Goal: Communication & Community: Answer question/provide support

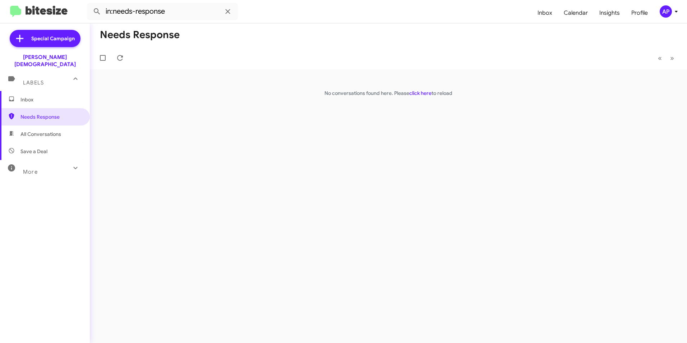
click at [496, 142] on div "Needs Response « Previous » Next No conversations found here. Please click here…" at bounding box center [388, 182] width 597 height 319
click at [523, 143] on div "Needs Response « Previous » Next No conversations found here. Please click here…" at bounding box center [388, 182] width 597 height 319
click at [31, 113] on span "Needs Response" at bounding box center [50, 116] width 61 height 7
click at [121, 56] on icon at bounding box center [120, 58] width 9 height 9
click at [315, 157] on div "Needs Response « Previous » Next No conversations found here. Please click here…" at bounding box center [388, 182] width 597 height 319
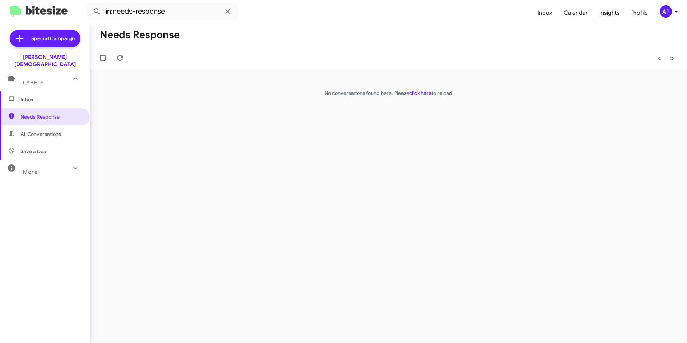
click at [414, 139] on div "Needs Response « Previous » Next No conversations found here. Please click here…" at bounding box center [388, 182] width 597 height 319
click at [428, 112] on div "Needs Response « Previous » Next No conversations found here. Please click here…" at bounding box center [388, 182] width 597 height 319
click at [422, 92] on link "click here" at bounding box center [420, 93] width 22 height 6
drag, startPoint x: 289, startPoint y: 145, endPoint x: 288, endPoint y: 149, distance: 3.7
click at [289, 146] on div "Needs Response « Previous » Next No conversations found here. Please click here…" at bounding box center [388, 182] width 597 height 319
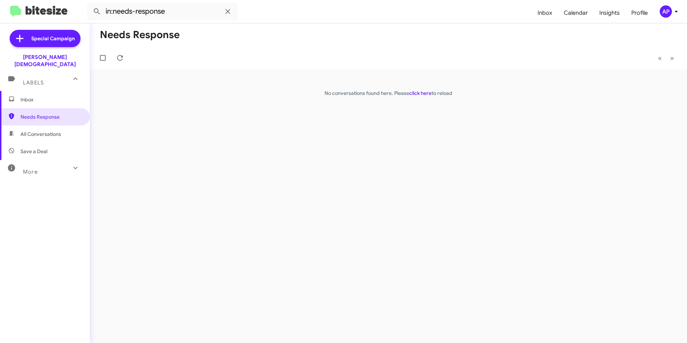
click at [223, 144] on div "Needs Response « Previous » Next No conversations found here. Please click here…" at bounding box center [388, 182] width 597 height 319
click at [29, 113] on span "Needs Response" at bounding box center [50, 116] width 61 height 7
drag, startPoint x: 448, startPoint y: 167, endPoint x: 452, endPoint y: 86, distance: 81.3
click at [449, 154] on div "Needs Response « Previous » Next No conversations found here. Please click here…" at bounding box center [388, 182] width 597 height 319
drag, startPoint x: 233, startPoint y: 107, endPoint x: 180, endPoint y: 107, distance: 53.2
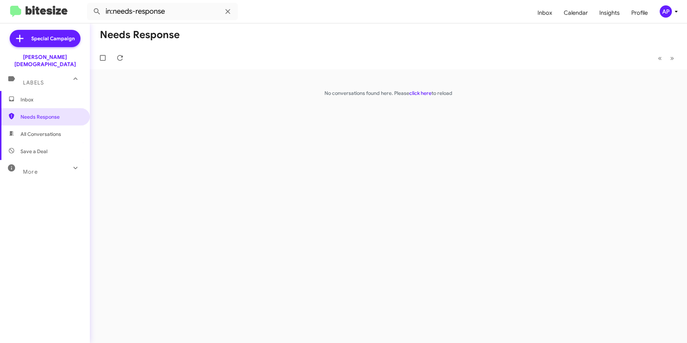
click at [233, 107] on div "Needs Response « Previous » Next No conversations found here. Please click here…" at bounding box center [388, 182] width 597 height 319
drag, startPoint x: 49, startPoint y: 107, endPoint x: 73, endPoint y: 94, distance: 27.3
click at [50, 113] on span "Needs Response" at bounding box center [50, 116] width 61 height 7
drag, startPoint x: 235, startPoint y: 139, endPoint x: 238, endPoint y: 148, distance: 9.2
click at [235, 140] on div "Needs Response « Previous » Next No conversations found here. Please click here…" at bounding box center [388, 182] width 597 height 319
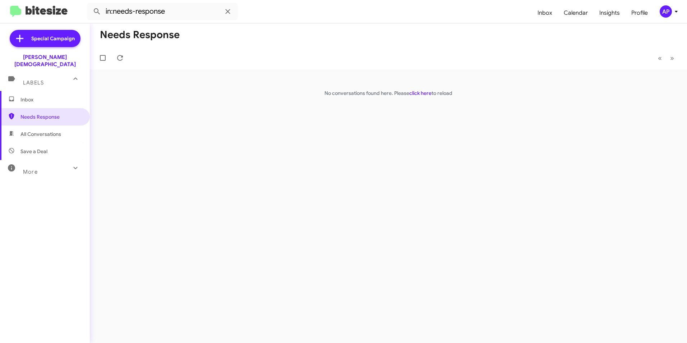
click at [152, 144] on div "Needs Response « Previous » Next No conversations found here. Please click here…" at bounding box center [388, 182] width 597 height 319
click at [43, 113] on span "Needs Response" at bounding box center [50, 116] width 61 height 7
click at [37, 113] on span "Needs Response" at bounding box center [50, 116] width 61 height 7
drag, startPoint x: 430, startPoint y: 139, endPoint x: 440, endPoint y: 50, distance: 89.3
click at [430, 137] on div "Needs Response « Previous » Next No conversations found here. Please click here…" at bounding box center [388, 182] width 597 height 319
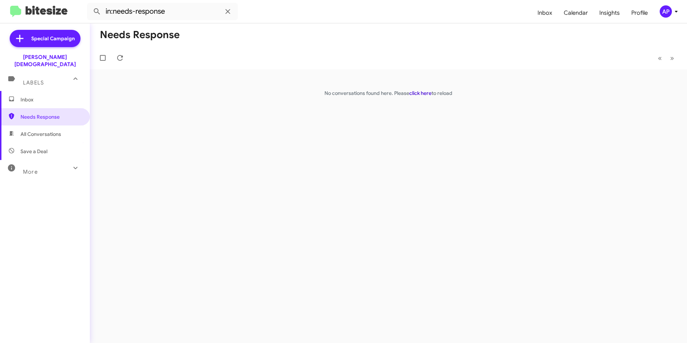
click at [418, 93] on link "click here" at bounding box center [420, 93] width 22 height 6
click at [360, 164] on div "Needs Response « Previous » Next No conversations found here. Please click here…" at bounding box center [388, 182] width 597 height 319
click at [31, 113] on span "Needs Response" at bounding box center [50, 116] width 61 height 7
click at [418, 92] on link "click here" at bounding box center [420, 93] width 22 height 6
click at [41, 113] on span "Needs Response" at bounding box center [50, 116] width 61 height 7
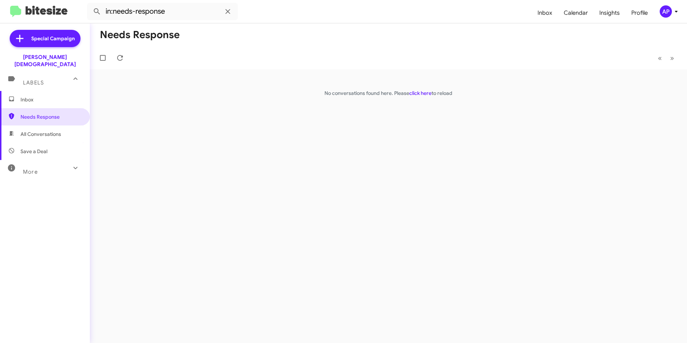
drag, startPoint x: 525, startPoint y: 150, endPoint x: 453, endPoint y: 97, distance: 89.8
click at [526, 150] on div "Needs Response « Previous » Next No conversations found here. Please click here…" at bounding box center [388, 182] width 597 height 319
click at [420, 93] on link "click here" at bounding box center [420, 93] width 22 height 6
click at [34, 113] on span "Needs Response" at bounding box center [50, 116] width 61 height 7
click at [418, 92] on link "click here" at bounding box center [420, 93] width 22 height 6
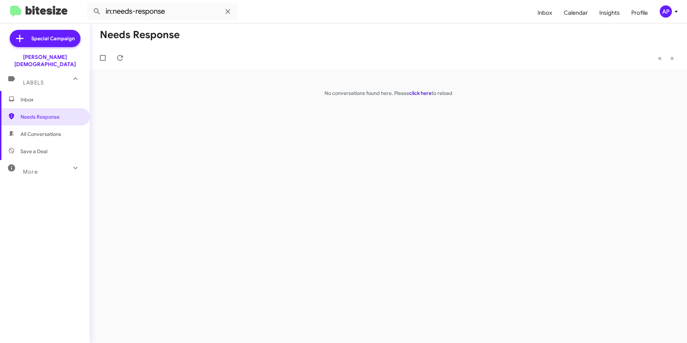
drag, startPoint x: 420, startPoint y: 93, endPoint x: 426, endPoint y: 89, distance: 7.0
click at [421, 93] on link "click here" at bounding box center [420, 93] width 22 height 6
click at [32, 113] on span "Needs Response" at bounding box center [50, 116] width 61 height 7
click at [419, 91] on link "click here" at bounding box center [420, 93] width 22 height 6
click at [27, 96] on span "Inbox" at bounding box center [50, 99] width 61 height 7
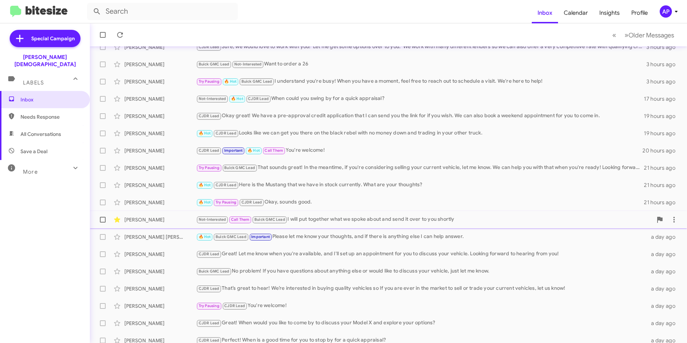
scroll to position [74, 0]
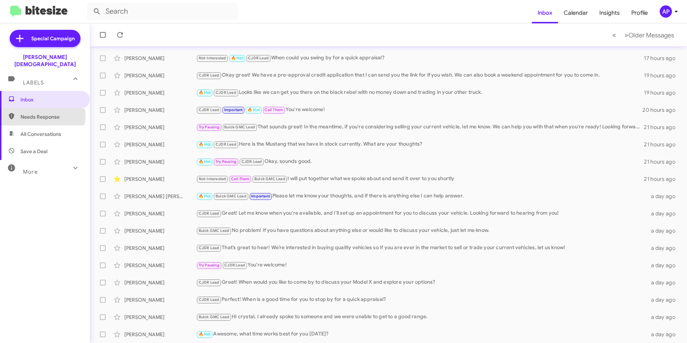
click at [29, 113] on span "Needs Response" at bounding box center [50, 116] width 61 height 7
type input "in:needs-response"
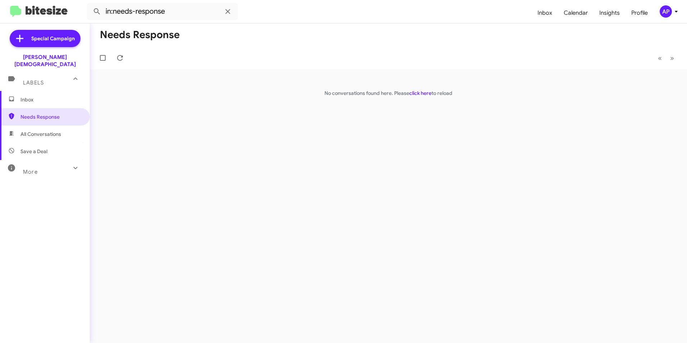
click at [437, 127] on div "Needs Response « Previous » Next No conversations found here. Please click here…" at bounding box center [388, 182] width 597 height 319
click at [421, 93] on link "click here" at bounding box center [420, 93] width 22 height 6
drag, startPoint x: 224, startPoint y: 195, endPoint x: 232, endPoint y: 197, distance: 8.0
click at [226, 197] on div "Needs Response « Previous » Next No conversations found here. Please click here…" at bounding box center [388, 182] width 597 height 319
drag, startPoint x: 226, startPoint y: 162, endPoint x: 231, endPoint y: 163, distance: 5.3
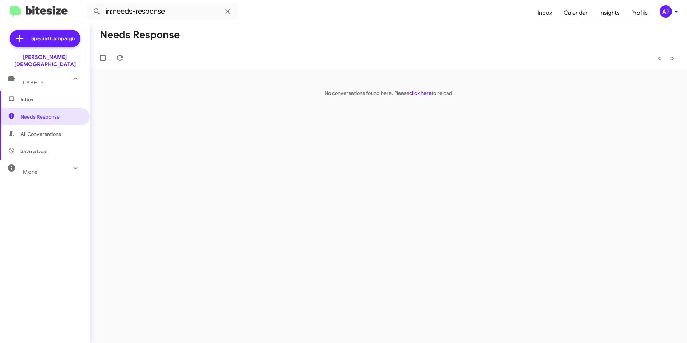
click at [227, 162] on div "Needs Response « Previous » Next No conversations found here. Please click here…" at bounding box center [388, 182] width 597 height 319
click at [45, 113] on span "Needs Response" at bounding box center [50, 116] width 61 height 7
drag, startPoint x: 212, startPoint y: 189, endPoint x: 159, endPoint y: 171, distance: 55.3
click at [211, 187] on div "Needs Response « Previous » Next No conversations found here. Please click here…" at bounding box center [388, 182] width 597 height 319
click at [31, 113] on span "Needs Response" at bounding box center [50, 116] width 61 height 7
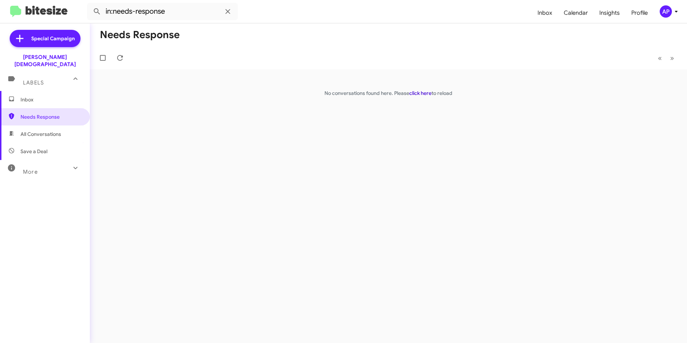
click at [422, 94] on link "click here" at bounding box center [420, 93] width 22 height 6
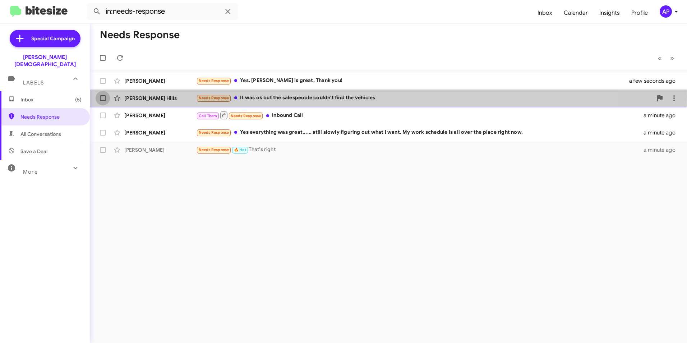
click at [105, 96] on span at bounding box center [103, 98] width 6 height 6
click at [103, 101] on input "checkbox" at bounding box center [102, 101] width 0 height 0
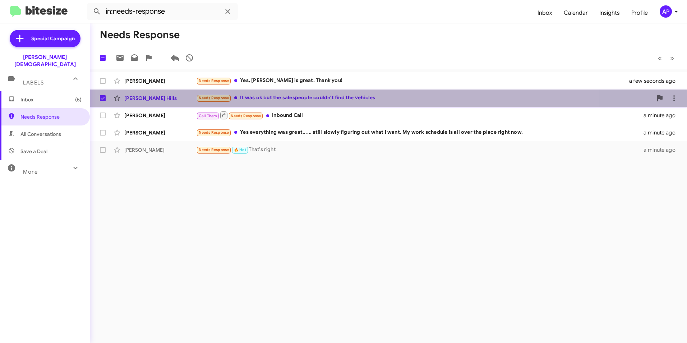
click at [141, 99] on div "[PERSON_NAME] Hills" at bounding box center [160, 97] width 72 height 7
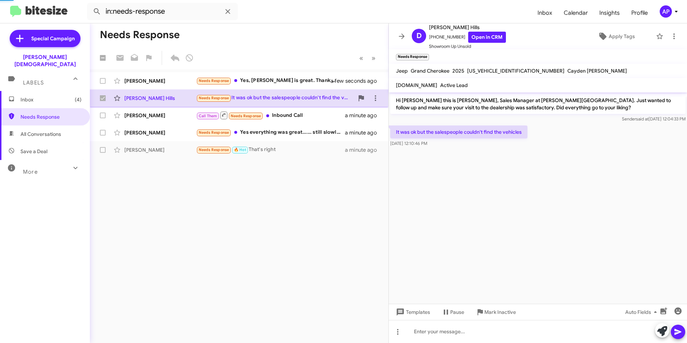
checkbox input "false"
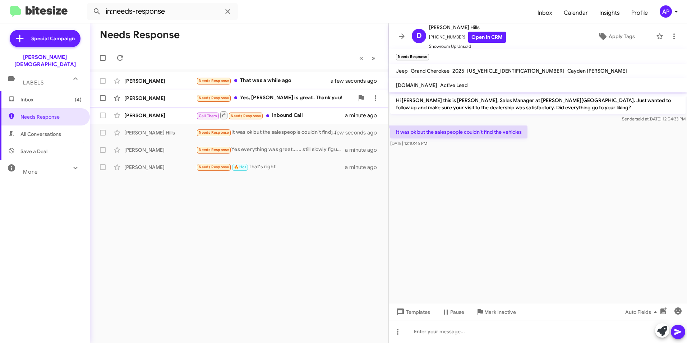
click at [103, 98] on span at bounding box center [103, 98] width 6 height 6
click at [103, 101] on input "checkbox" at bounding box center [102, 101] width 0 height 0
checkbox input "true"
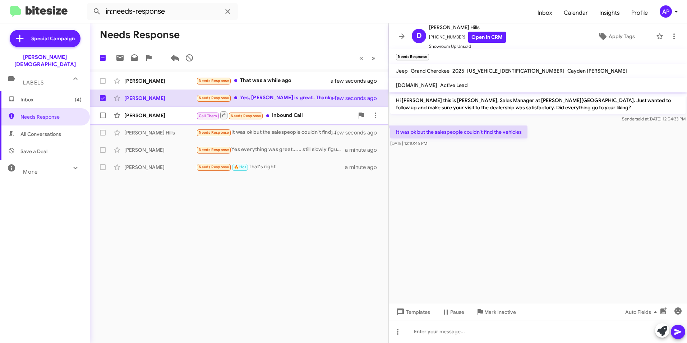
click at [103, 115] on span at bounding box center [103, 115] width 6 height 6
click at [103, 118] on input "checkbox" at bounding box center [102, 118] width 0 height 0
checkbox input "true"
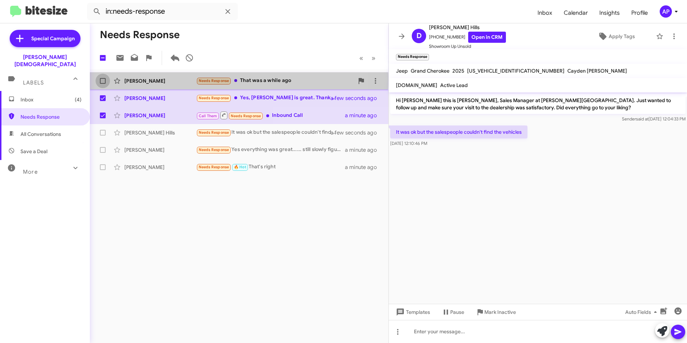
click at [104, 79] on span at bounding box center [103, 81] width 6 height 6
click at [103, 84] on input "checkbox" at bounding box center [102, 84] width 0 height 0
checkbox input "true"
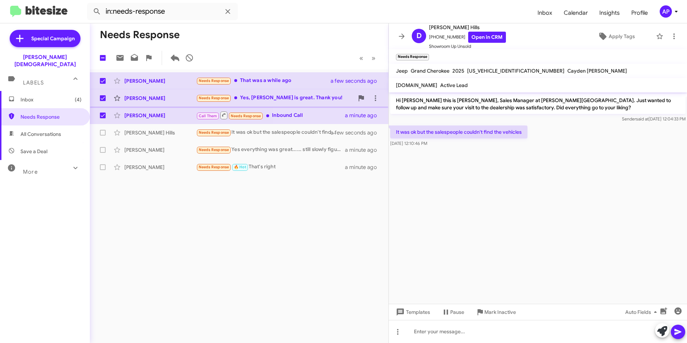
click at [103, 95] on label at bounding box center [103, 98] width 14 height 14
click at [103, 101] on input "checkbox" at bounding box center [102, 101] width 0 height 0
checkbox input "false"
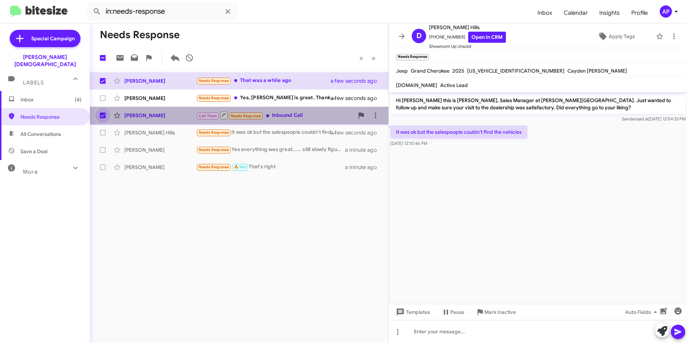
click at [103, 114] on span at bounding box center [103, 115] width 6 height 6
click at [103, 118] on input "checkbox" at bounding box center [102, 118] width 0 height 0
checkbox input "false"
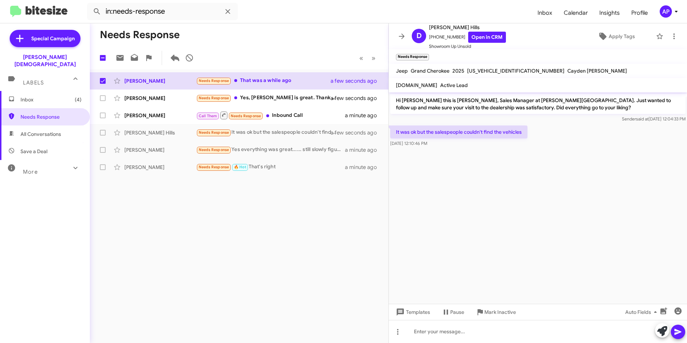
click at [584, 208] on cdk-virtual-scroll-viewport "Hi Donald this is Crystal White, Sales Manager at Ferman Wesley Chapel. Just wa…" at bounding box center [538, 197] width 298 height 211
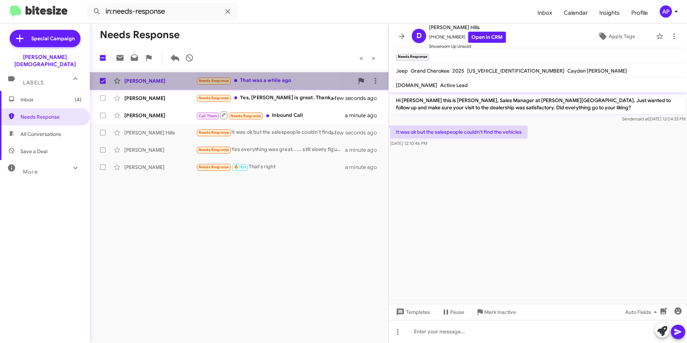
click at [136, 78] on div "Ajj James" at bounding box center [160, 80] width 72 height 7
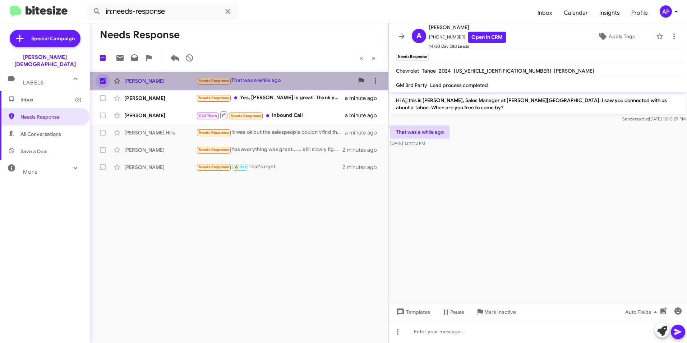
click at [102, 79] on span at bounding box center [103, 81] width 6 height 6
click at [102, 84] on input "checkbox" at bounding box center [102, 84] width 0 height 0
checkbox input "false"
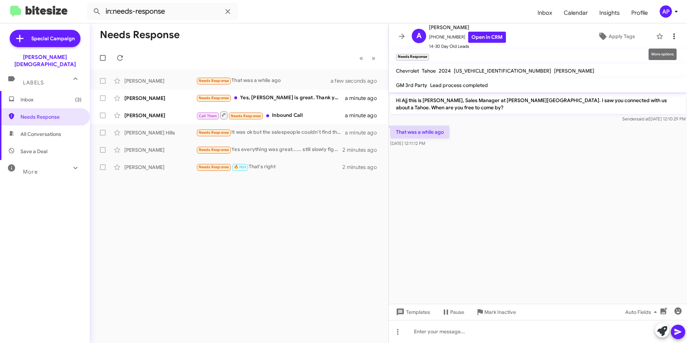
click at [670, 34] on icon at bounding box center [673, 36] width 9 height 9
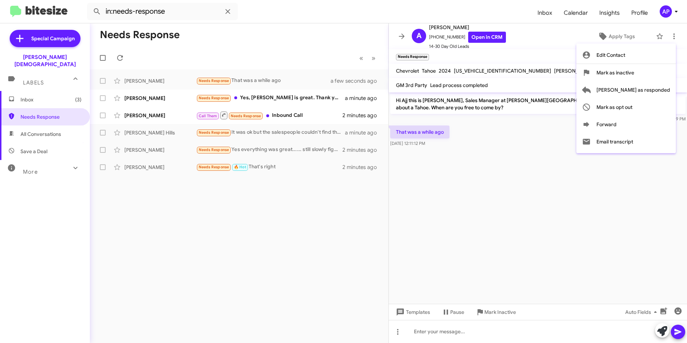
click at [533, 187] on div at bounding box center [343, 171] width 687 height 343
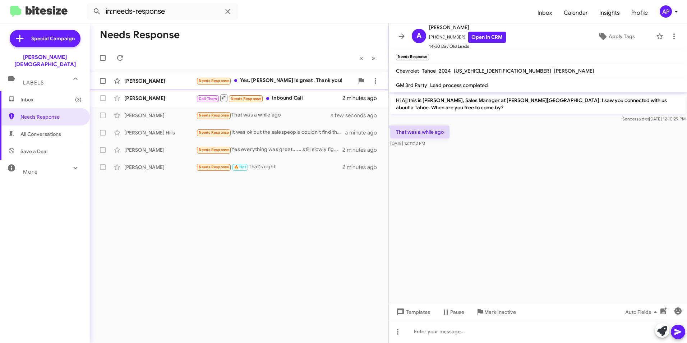
click at [143, 80] on div "Carla Lopez" at bounding box center [160, 80] width 72 height 7
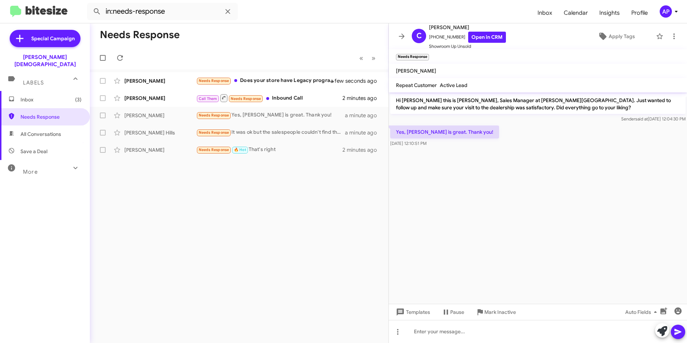
click at [196, 181] on div "Needs Response « Previous » Next Ajj James Needs Response Does your store have …" at bounding box center [239, 182] width 298 height 319
drag, startPoint x: 196, startPoint y: 181, endPoint x: 149, endPoint y: 158, distance: 52.0
click at [148, 159] on div "Needs Response « Previous » Next Ajj James Needs Response Does your store have …" at bounding box center [239, 182] width 298 height 319
click at [207, 149] on span "Needs Response" at bounding box center [214, 149] width 31 height 5
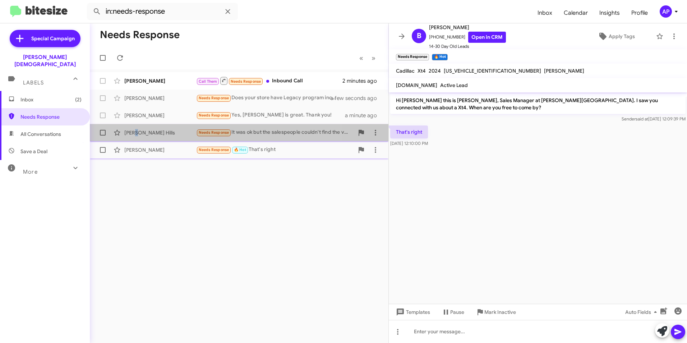
click at [137, 131] on div "[PERSON_NAME] Hills" at bounding box center [160, 132] width 72 height 7
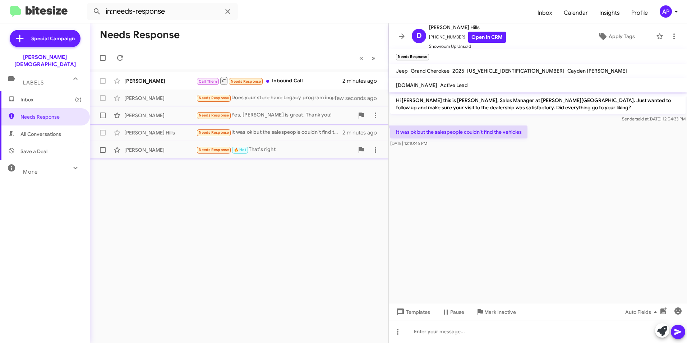
click at [217, 114] on span "Needs Response" at bounding box center [214, 115] width 31 height 5
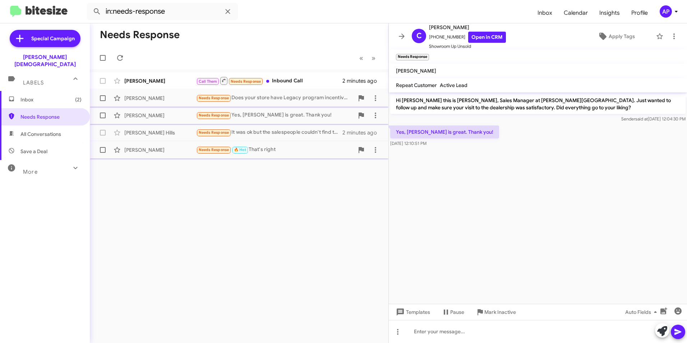
click at [214, 95] on small "Needs Response" at bounding box center [214, 98] width 34 height 7
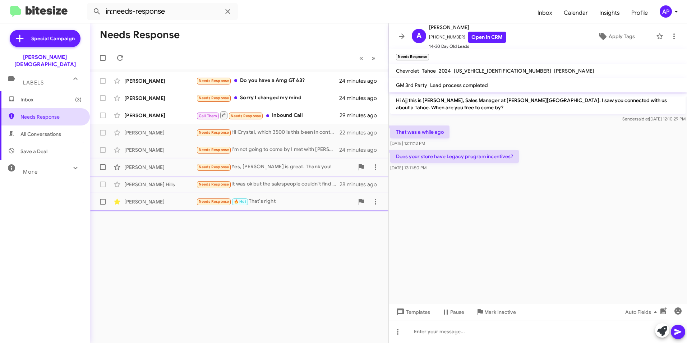
click at [40, 113] on span "Needs Response" at bounding box center [50, 116] width 61 height 7
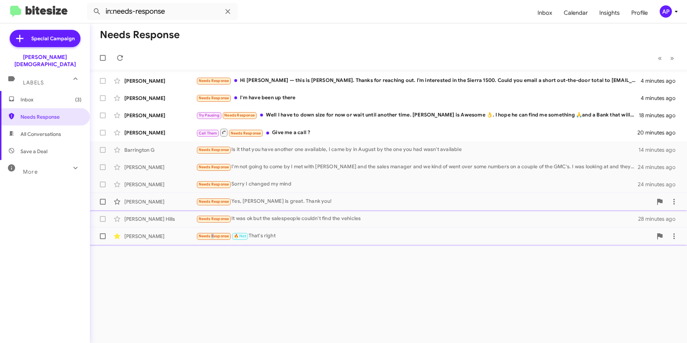
click at [211, 237] on span "Needs Response" at bounding box center [214, 235] width 31 height 5
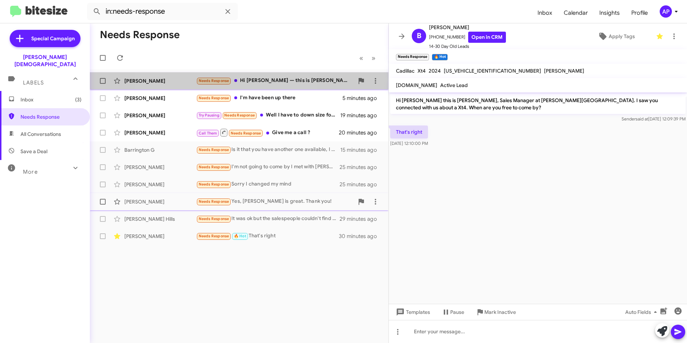
click at [216, 79] on span "Needs Response" at bounding box center [214, 80] width 31 height 5
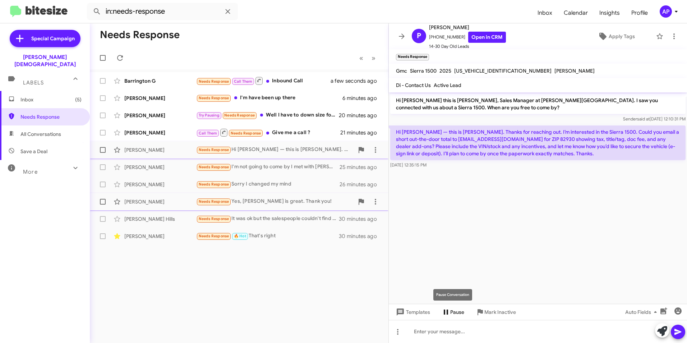
click at [447, 311] on icon at bounding box center [445, 311] width 9 height 9
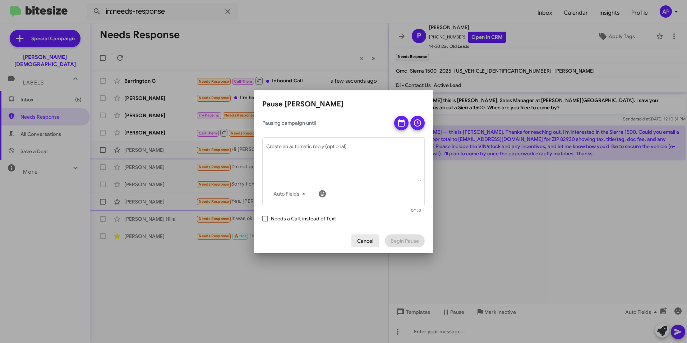
click at [365, 240] on span "Cancel" at bounding box center [365, 240] width 16 height 13
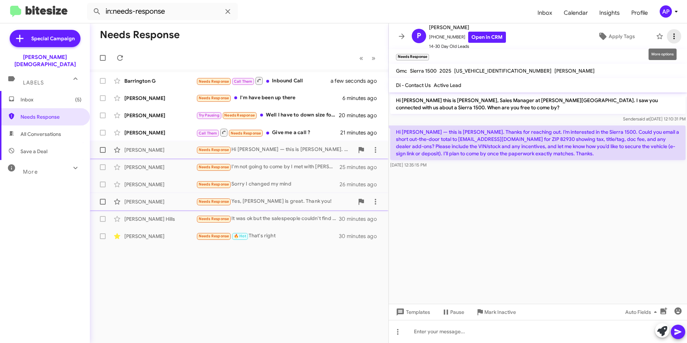
click at [669, 33] on icon at bounding box center [673, 36] width 9 height 9
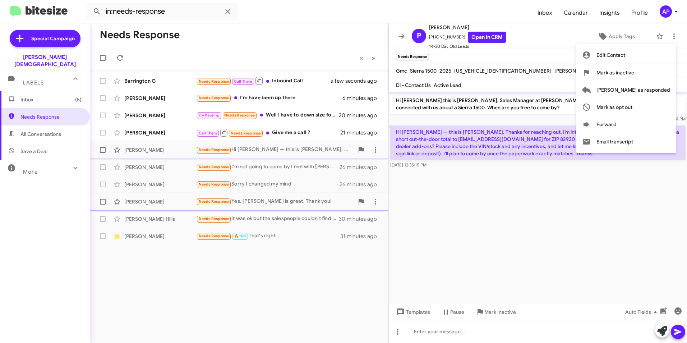
drag, startPoint x: 632, startPoint y: 253, endPoint x: 631, endPoint y: 232, distance: 21.2
click at [633, 253] on div at bounding box center [343, 171] width 687 height 343
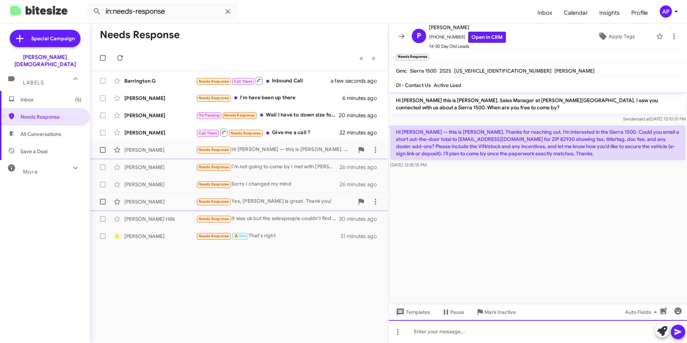
click at [441, 334] on div at bounding box center [538, 331] width 298 height 23
click at [580, 245] on cdk-virtual-scroll-viewport "Hi Phil this is Crystal White, Sales Manager at Ferman Wesley Chapel. I saw you…" at bounding box center [538, 197] width 298 height 211
click at [659, 330] on icon at bounding box center [662, 331] width 10 height 10
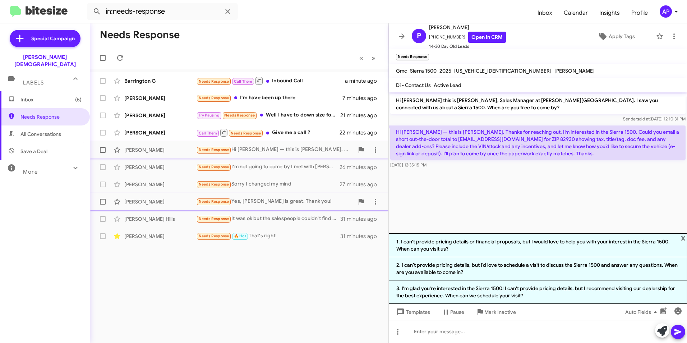
click at [301, 279] on div "Needs Response « Previous » Next Barrington G Needs Response Call Them Inbound …" at bounding box center [239, 182] width 298 height 319
click at [682, 235] on span "x" at bounding box center [683, 237] width 5 height 9
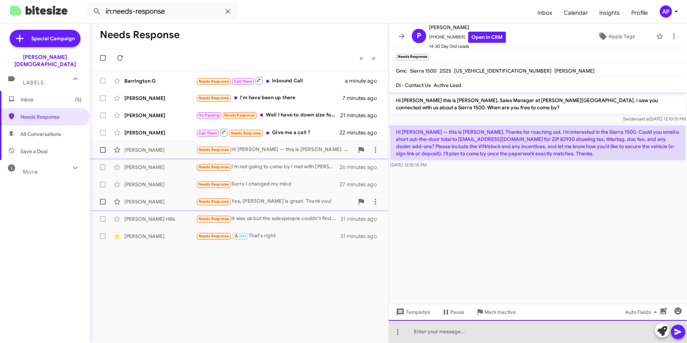
click at [450, 334] on div at bounding box center [538, 331] width 298 height 23
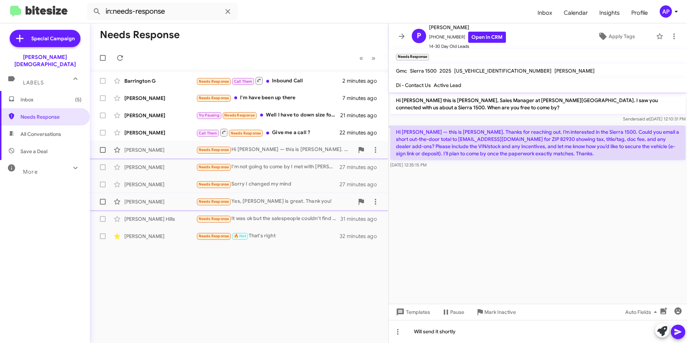
click at [677, 333] on icon at bounding box center [677, 332] width 7 height 6
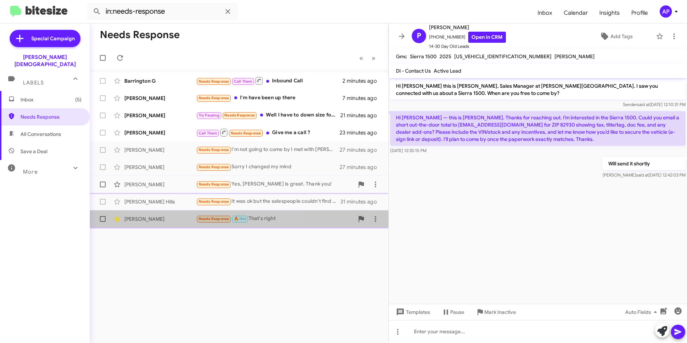
click at [209, 218] on span "Needs Response" at bounding box center [214, 218] width 31 height 5
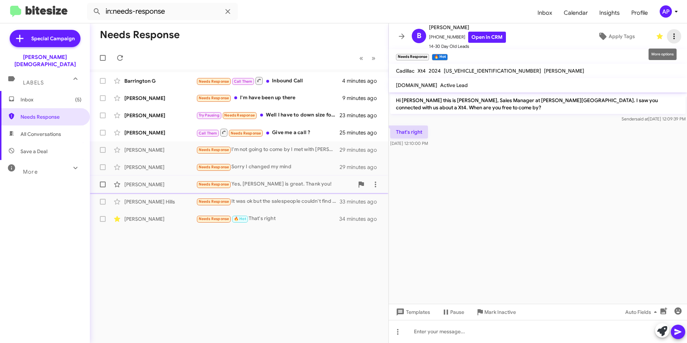
click at [669, 35] on icon at bounding box center [673, 36] width 9 height 9
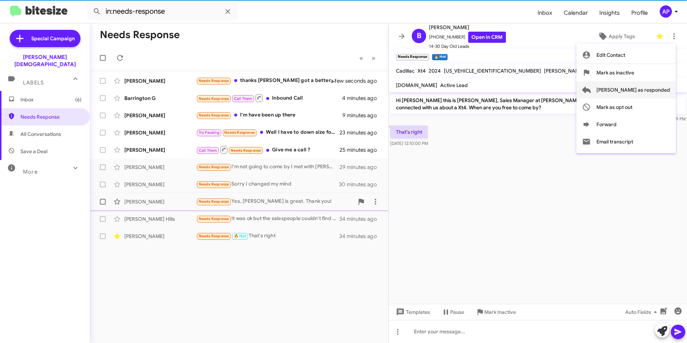
click at [642, 89] on span "Mark as responded" at bounding box center [633, 89] width 74 height 17
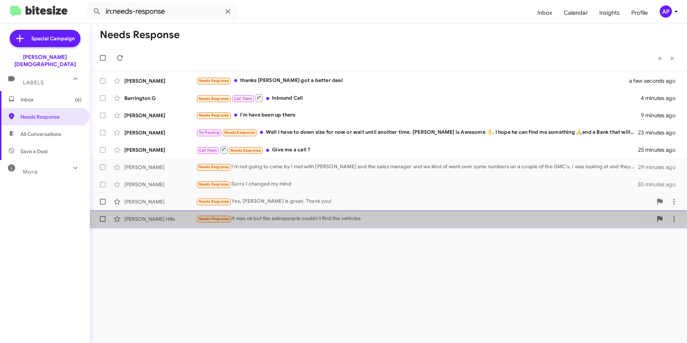
click at [205, 220] on span "Needs Response" at bounding box center [214, 218] width 31 height 5
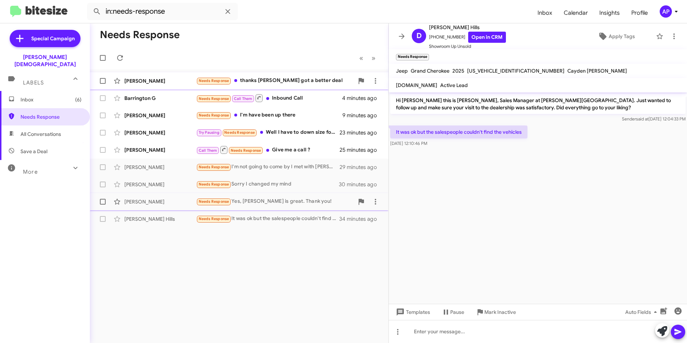
click at [207, 80] on span "Needs Response" at bounding box center [214, 80] width 31 height 5
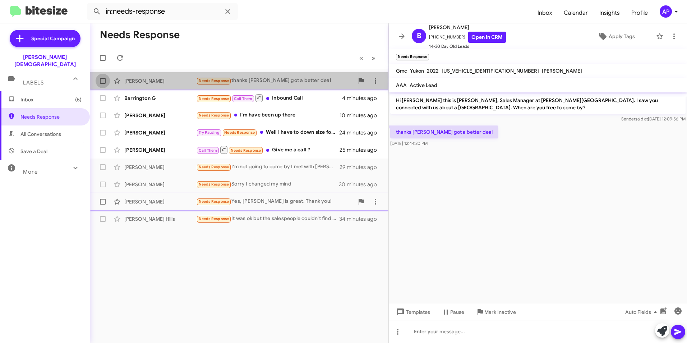
click at [99, 81] on label at bounding box center [103, 81] width 14 height 14
click at [102, 84] on input "checkbox" at bounding box center [102, 84] width 0 height 0
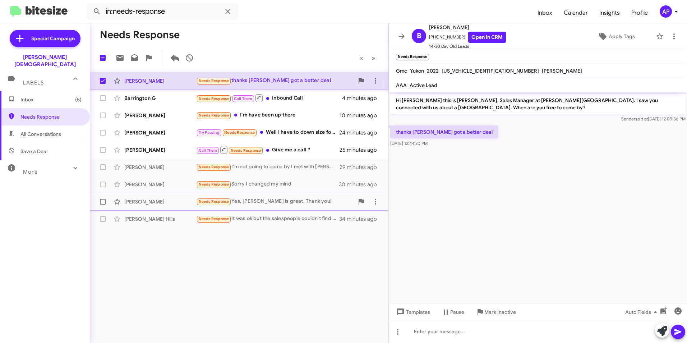
drag, startPoint x: 210, startPoint y: 81, endPoint x: 213, endPoint y: 79, distance: 3.7
click at [211, 80] on span "Needs Response" at bounding box center [214, 80] width 31 height 5
click at [516, 159] on cdk-virtual-scroll-viewport "Hi Barry this is Crystal White, Sales Manager at Ferman Wesley Chapel. I saw yo…" at bounding box center [538, 197] width 298 height 211
click at [480, 35] on link "Open in CRM" at bounding box center [487, 37] width 38 height 11
checkbox input "false"
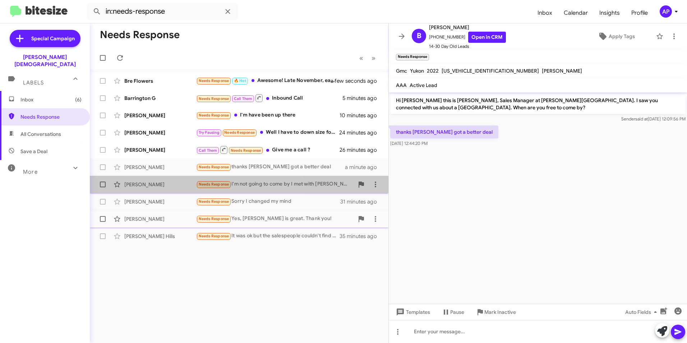
click at [209, 184] on span "Needs Response" at bounding box center [214, 184] width 31 height 5
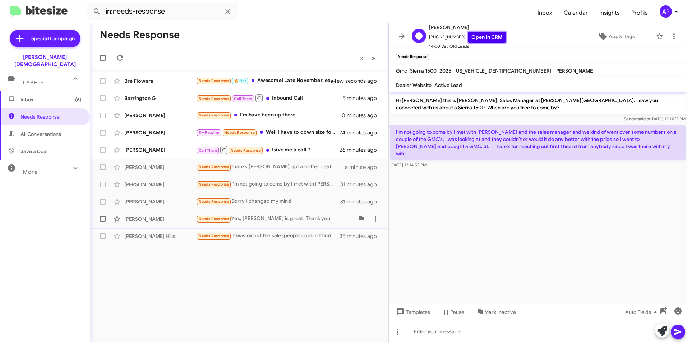
click at [477, 37] on link "Open in CRM" at bounding box center [487, 37] width 38 height 11
click at [669, 36] on icon at bounding box center [673, 36] width 9 height 9
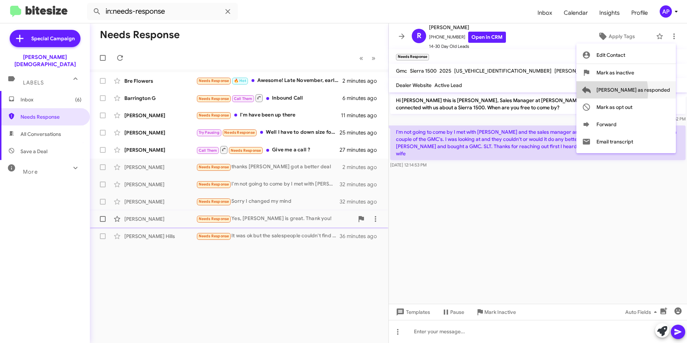
click at [633, 91] on span "Mark as responded" at bounding box center [633, 89] width 74 height 17
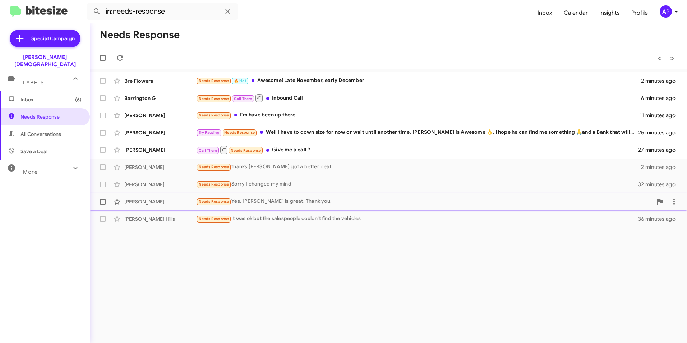
click at [197, 248] on div "Needs Response « Previous » Next Bre Flowers Needs Response 🔥 Hot Awesome! Late…" at bounding box center [388, 182] width 597 height 319
click at [134, 219] on div "[PERSON_NAME] Hills" at bounding box center [160, 218] width 72 height 7
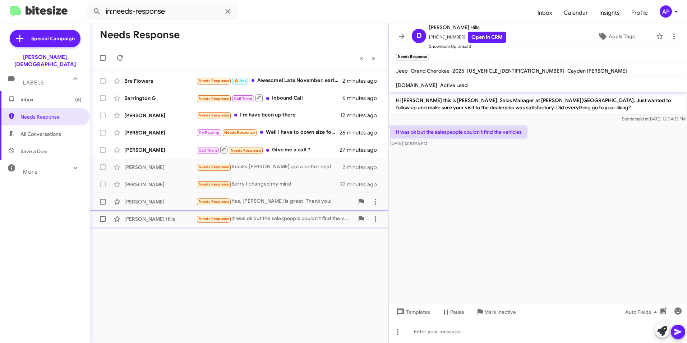
drag, startPoint x: 180, startPoint y: 261, endPoint x: 196, endPoint y: 212, distance: 51.8
click at [181, 262] on div "Needs Response « Previous » Next Bre Flowers Needs Response 🔥 Hot Awesome! Late…" at bounding box center [239, 182] width 298 height 319
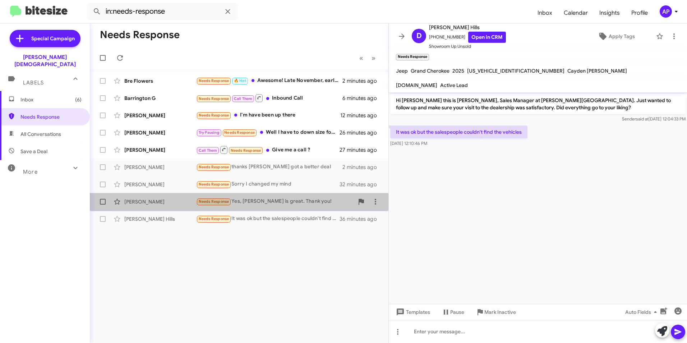
click at [205, 201] on span "Needs Response" at bounding box center [214, 201] width 31 height 5
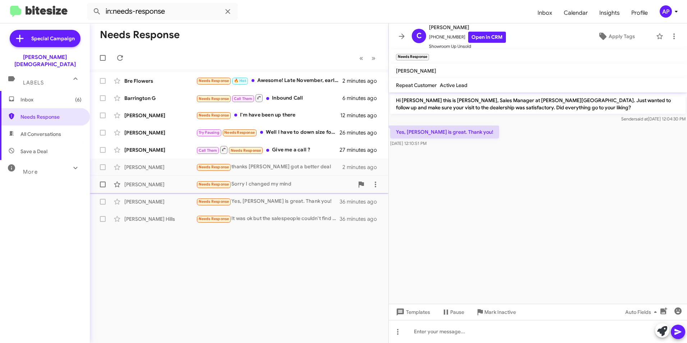
click at [142, 184] on div "Shabbir Alam" at bounding box center [160, 184] width 72 height 7
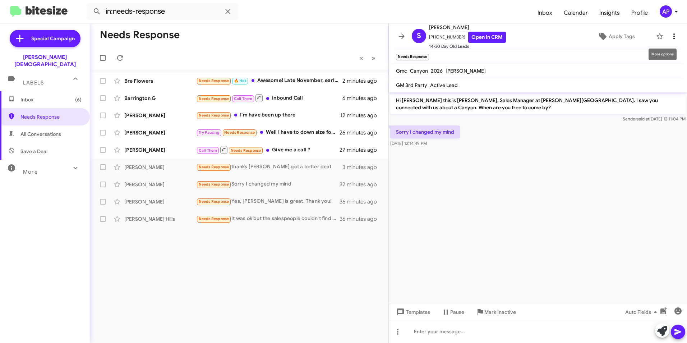
click at [669, 35] on icon at bounding box center [673, 36] width 9 height 9
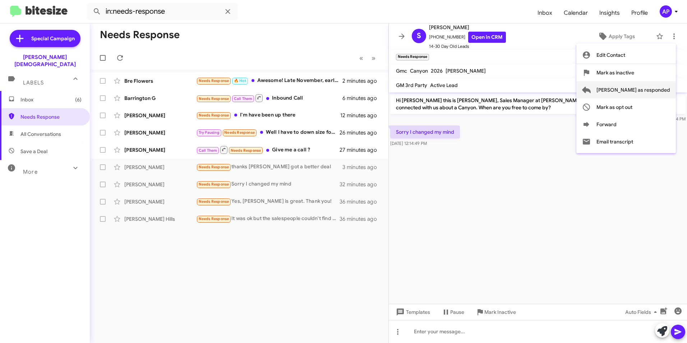
click at [645, 89] on span "Mark as responded" at bounding box center [633, 89] width 74 height 17
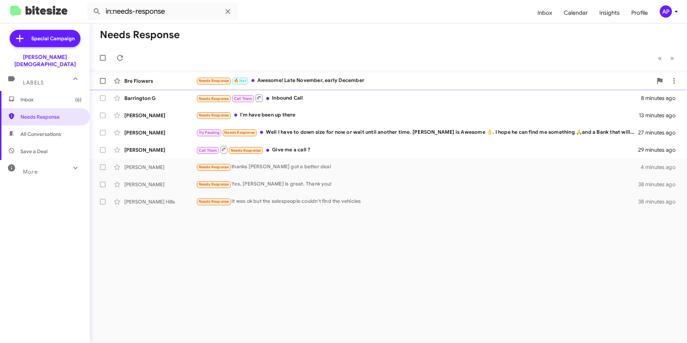
click at [138, 80] on div "Bre Flowers" at bounding box center [160, 80] width 72 height 7
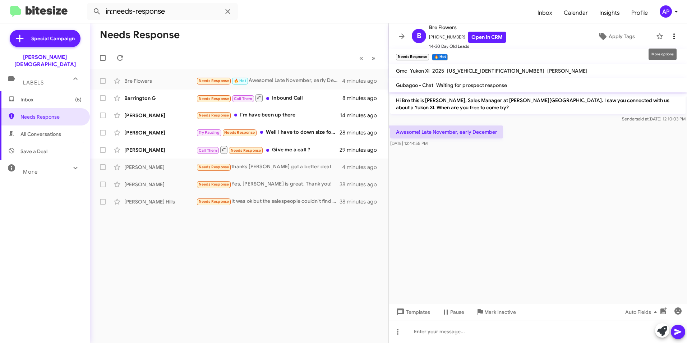
click at [670, 35] on icon at bounding box center [673, 36] width 9 height 9
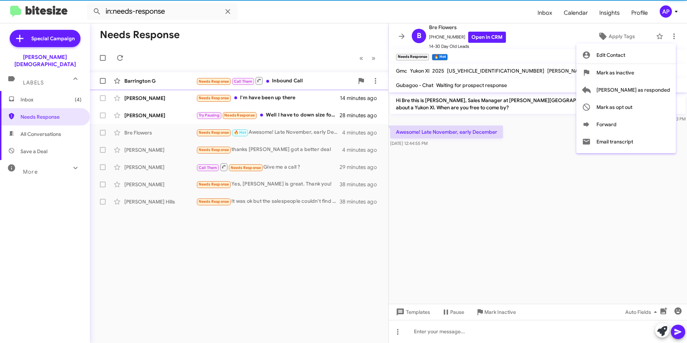
click at [652, 89] on span "Mark as responded" at bounding box center [633, 89] width 74 height 17
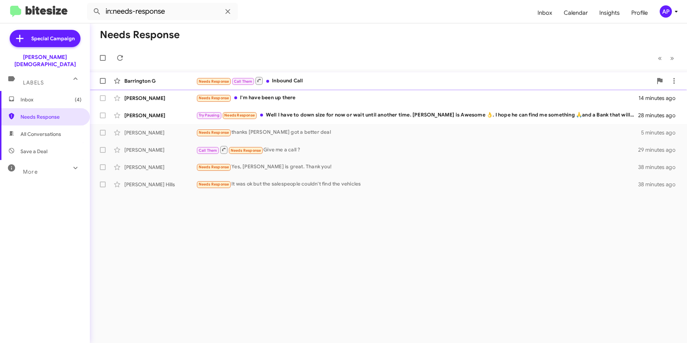
click at [140, 79] on div "Barrington G" at bounding box center [160, 80] width 72 height 7
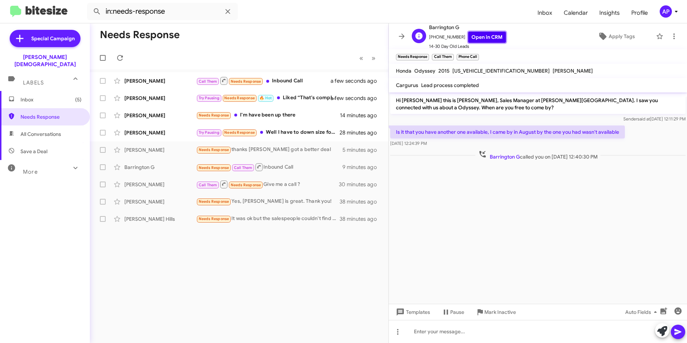
click at [487, 35] on link "Open in CRM" at bounding box center [487, 37] width 38 height 11
drag, startPoint x: 581, startPoint y: 200, endPoint x: 579, endPoint y: 192, distance: 7.8
click at [581, 199] on cdk-virtual-scroll-viewport "Hi Barrington this is Crystal White, Sales Manager at Ferman Wesley Chapel. I s…" at bounding box center [538, 197] width 298 height 211
drag, startPoint x: 469, startPoint y: 225, endPoint x: 470, endPoint y: 220, distance: 4.9
click at [470, 225] on cdk-virtual-scroll-viewport "Hi Barrington this is Crystal White, Sales Manager at Ferman Wesley Chapel. I s…" at bounding box center [538, 197] width 298 height 211
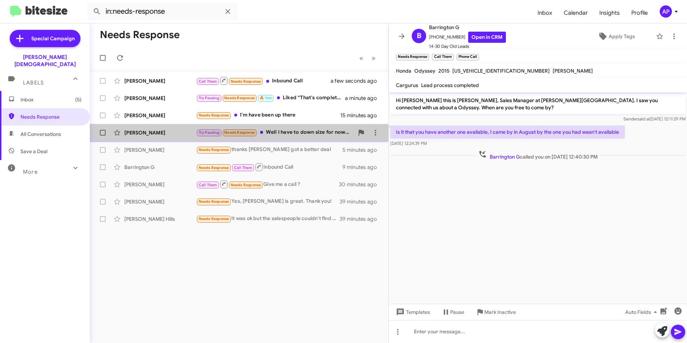
click at [140, 131] on div "Eloise Thompson" at bounding box center [160, 132] width 72 height 7
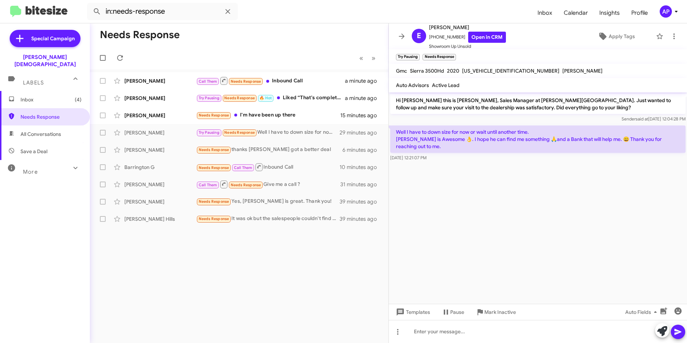
click at [286, 248] on div "Needs Response « Previous » Next Raymond Margarella Call Them Needs Response In…" at bounding box center [239, 182] width 298 height 319
click at [201, 285] on div "Needs Response « Previous » Next Raymond Margarella Call Them Needs Response In…" at bounding box center [239, 182] width 298 height 319
click at [505, 175] on cdk-virtual-scroll-viewport "Hi Eloise this is Crystal White, Sales Manager at Ferman Wesley Chapel. Just wa…" at bounding box center [538, 197] width 298 height 211
click at [492, 179] on cdk-virtual-scroll-viewport "Hi Eloise this is Crystal White, Sales Manager at Ferman Wesley Chapel. Just wa…" at bounding box center [538, 197] width 298 height 211
click at [481, 217] on cdk-virtual-scroll-viewport "Hi Eloise this is Crystal White, Sales Manager at Ferman Wesley Chapel. Just wa…" at bounding box center [538, 197] width 298 height 211
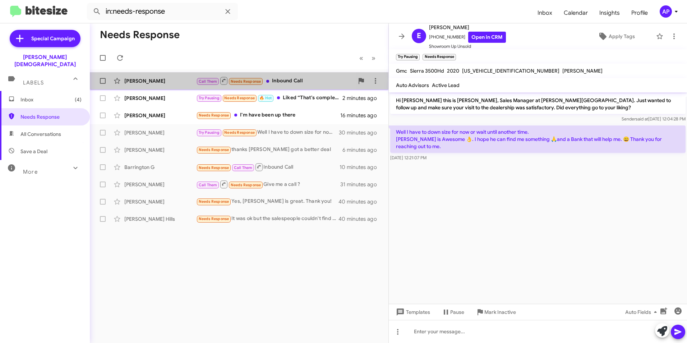
click at [144, 79] on div "Raymond Margarella" at bounding box center [160, 80] width 72 height 7
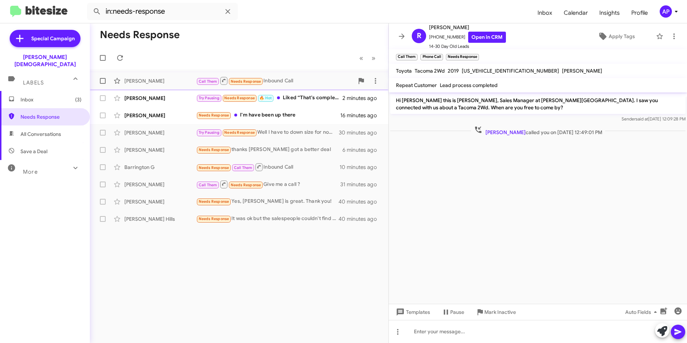
click at [137, 80] on div "Raymond Margarella" at bounding box center [160, 80] width 72 height 7
click at [500, 176] on cdk-virtual-scroll-viewport "Hi Raymond this is Crystal White, Sales Manager at Ferman Wesley Chapel. I saw …" at bounding box center [538, 197] width 298 height 211
click at [525, 179] on cdk-virtual-scroll-viewport "Hi Raymond this is Crystal White, Sales Manager at Ferman Wesley Chapel. I saw …" at bounding box center [538, 197] width 298 height 211
click at [131, 97] on div "[PERSON_NAME]" at bounding box center [160, 97] width 72 height 7
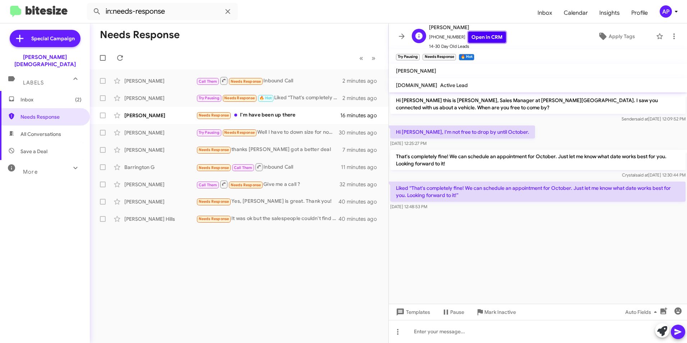
click at [477, 34] on link "Open in CRM" at bounding box center [487, 37] width 38 height 11
click at [147, 114] on div "Robert Matteson" at bounding box center [160, 115] width 72 height 7
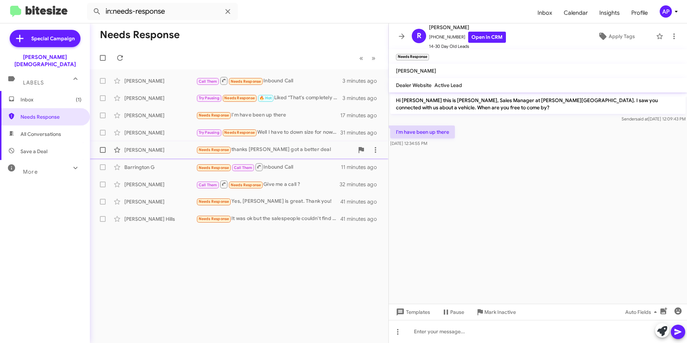
click at [133, 149] on div "Barry Roach" at bounding box center [160, 149] width 72 height 7
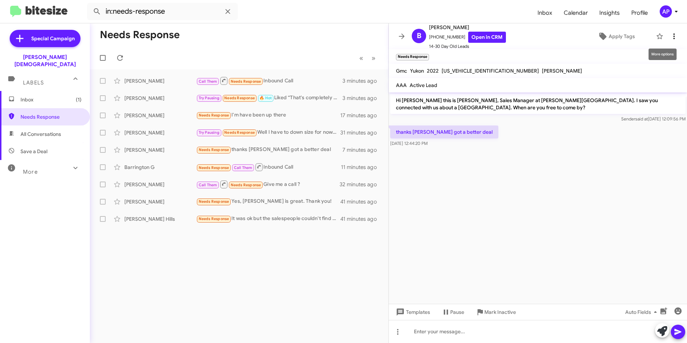
click at [669, 35] on icon at bounding box center [673, 36] width 9 height 9
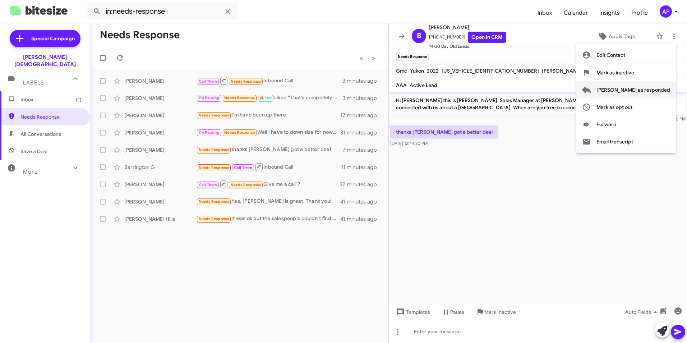
click at [631, 89] on span "Mark as responded" at bounding box center [633, 89] width 74 height 17
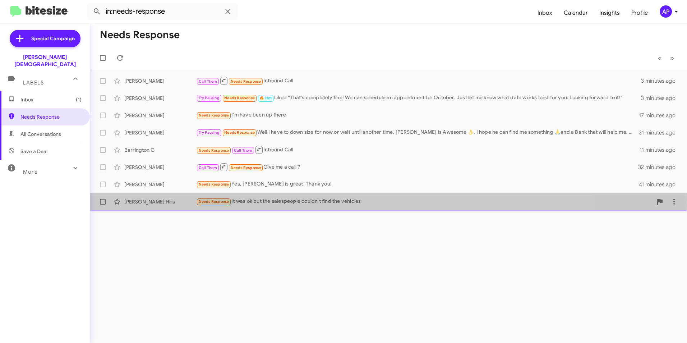
click at [139, 200] on div "[PERSON_NAME] Hills" at bounding box center [160, 201] width 72 height 7
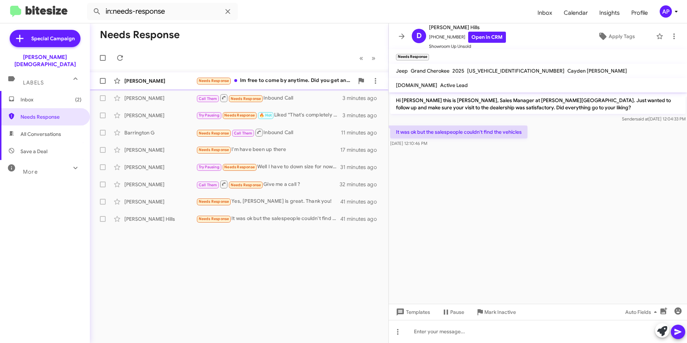
click at [213, 79] on span "Needs Response" at bounding box center [214, 80] width 31 height 5
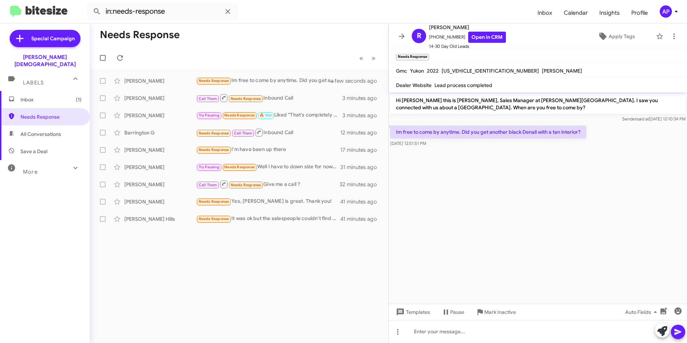
click at [212, 255] on div "Needs Response « Previous » Next Roger Gayle Needs Response Im free to come by …" at bounding box center [239, 182] width 298 height 319
click at [554, 176] on cdk-virtual-scroll-viewport "Hi Roger this is Crystal White, Sales Manager at Ferman Wesley Chapel. I saw yo…" at bounding box center [538, 197] width 298 height 211
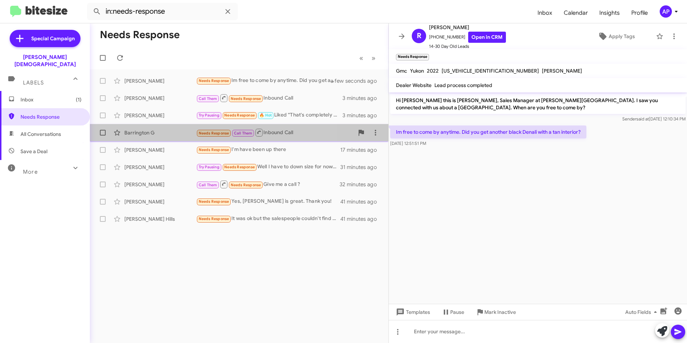
click at [135, 131] on div "Barrington G" at bounding box center [160, 132] width 72 height 7
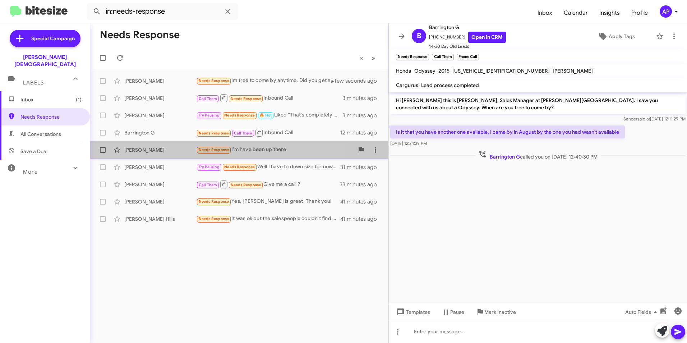
click at [140, 151] on div "Robert Matteson" at bounding box center [160, 149] width 72 height 7
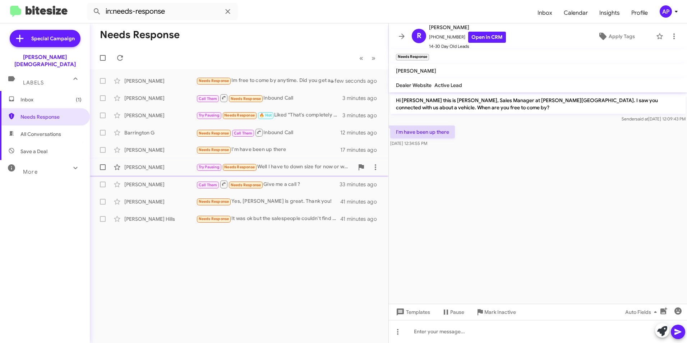
click at [143, 167] on div "Eloise Thompson" at bounding box center [160, 166] width 72 height 7
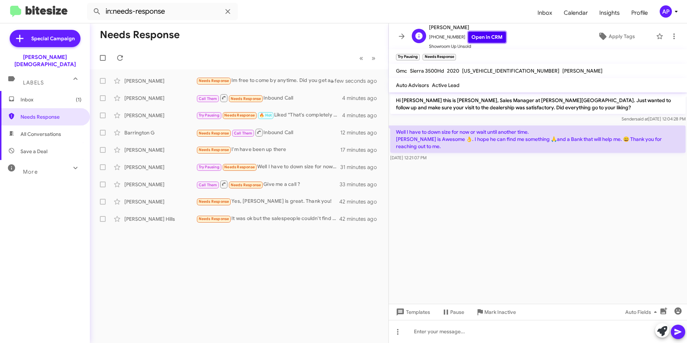
click at [486, 36] on link "Open in CRM" at bounding box center [487, 37] width 38 height 11
click at [673, 36] on icon at bounding box center [673, 36] width 1 height 6
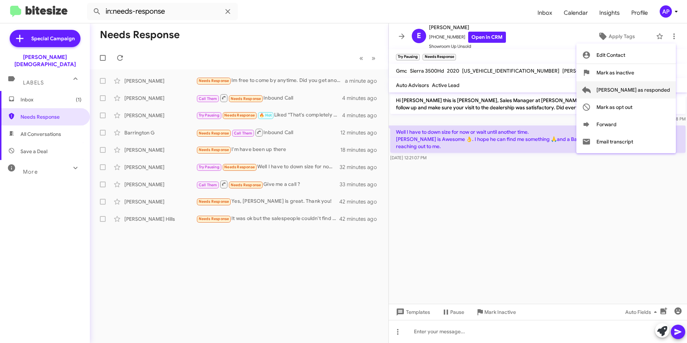
click at [641, 89] on span "Mark as responded" at bounding box center [633, 89] width 74 height 17
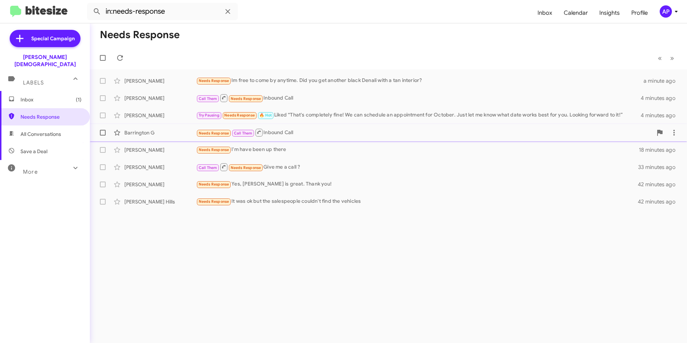
click at [134, 132] on div "Barrington G" at bounding box center [160, 132] width 72 height 7
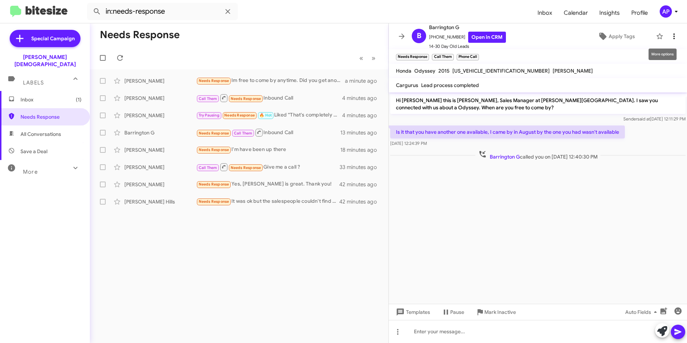
click at [669, 35] on icon at bounding box center [673, 36] width 9 height 9
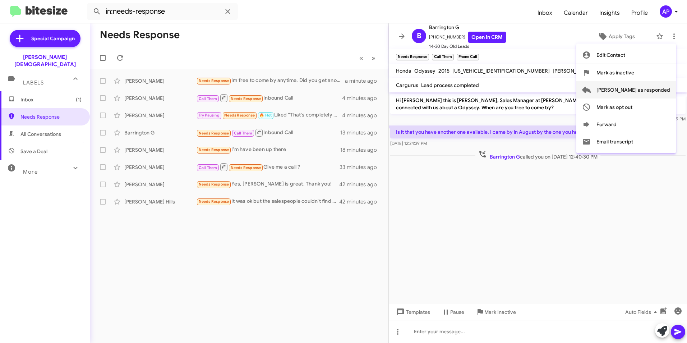
click at [646, 89] on span "Mark as responded" at bounding box center [633, 89] width 74 height 17
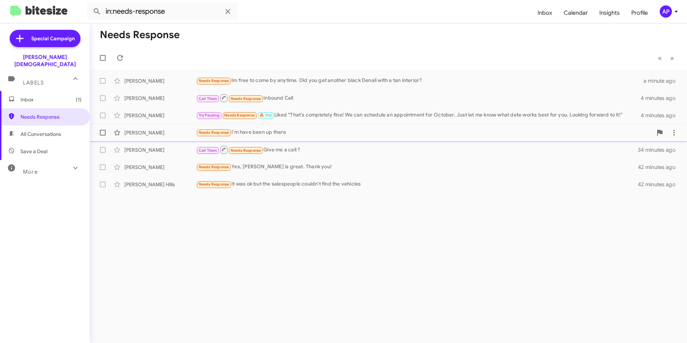
click at [139, 132] on div "Robert Matteson" at bounding box center [160, 132] width 72 height 7
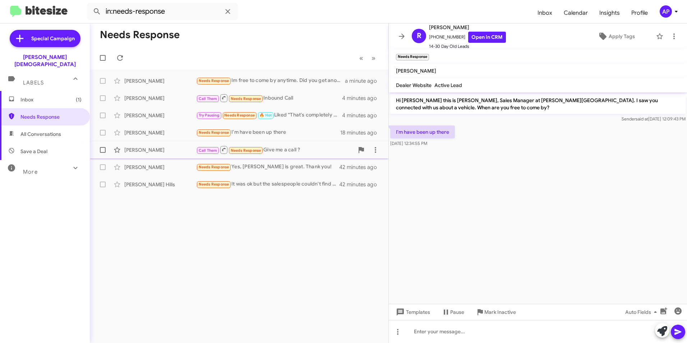
click at [136, 149] on div "[PERSON_NAME]" at bounding box center [160, 149] width 72 height 7
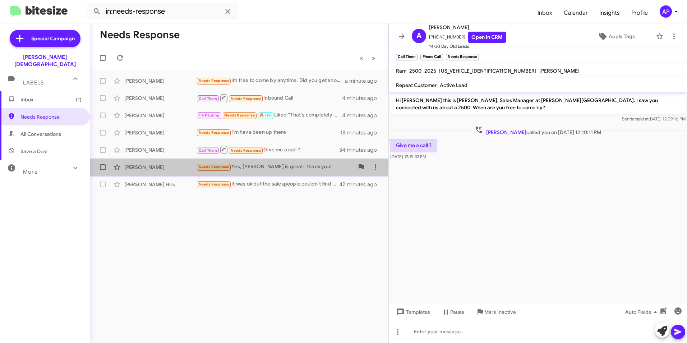
click at [144, 167] on div "Carla Lopez" at bounding box center [160, 166] width 72 height 7
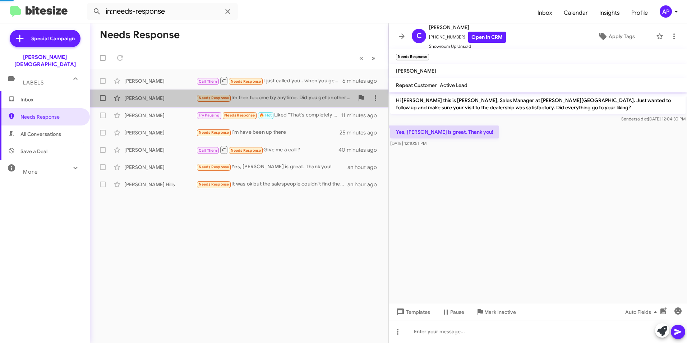
click at [148, 99] on div "Roger Gayle" at bounding box center [160, 97] width 72 height 7
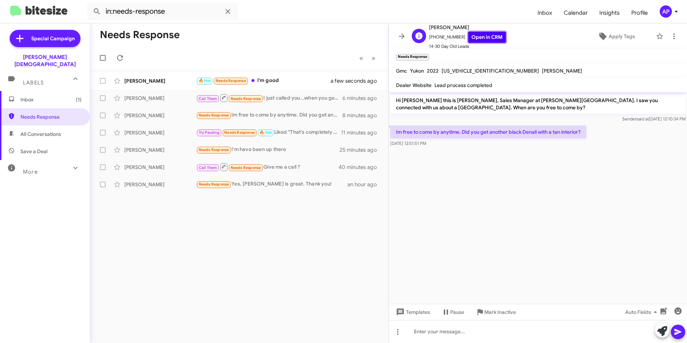
click at [482, 35] on link "Open in CRM" at bounding box center [487, 37] width 38 height 11
click at [533, 208] on cdk-virtual-scroll-viewport "Hi Roger this is Crystal White, Sales Manager at Ferman Wesley Chapel. I saw yo…" at bounding box center [538, 197] width 298 height 211
click at [514, 241] on cdk-virtual-scroll-viewport "Hi Roger this is Crystal White, Sales Manager at Ferman Wesley Chapel. I saw yo…" at bounding box center [538, 197] width 298 height 211
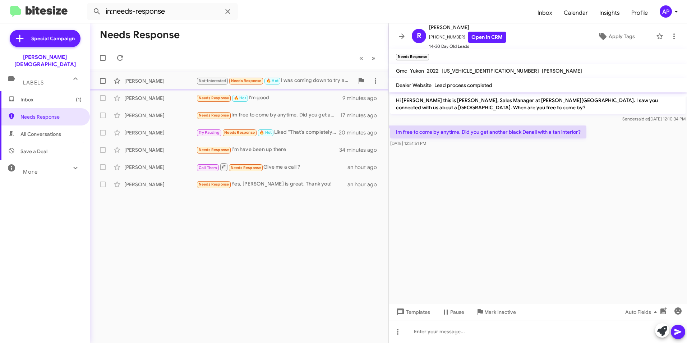
click at [132, 79] on div "[PERSON_NAME]" at bounding box center [160, 80] width 72 height 7
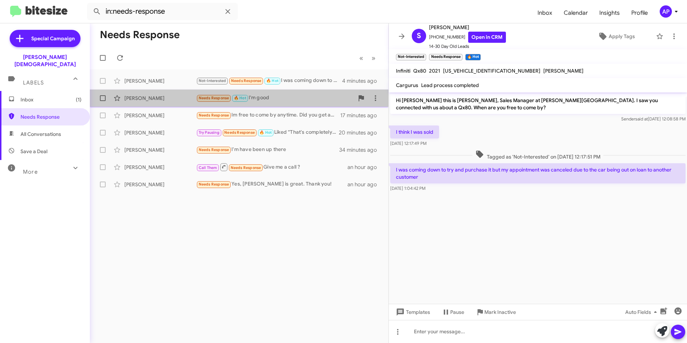
click at [146, 97] on div "[PERSON_NAME]" at bounding box center [160, 97] width 72 height 7
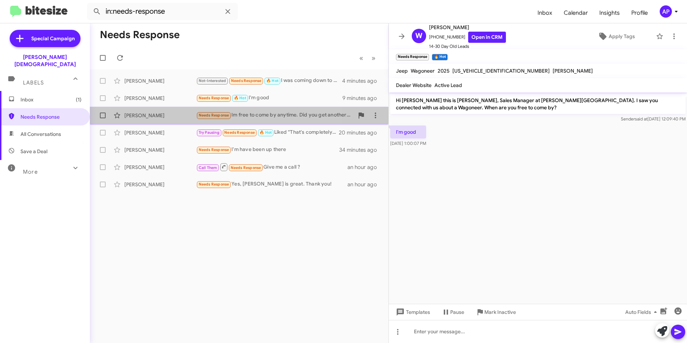
click at [137, 111] on div "Roger Gayle Needs Response Im free to come by anytime. Did you get another blac…" at bounding box center [239, 115] width 287 height 14
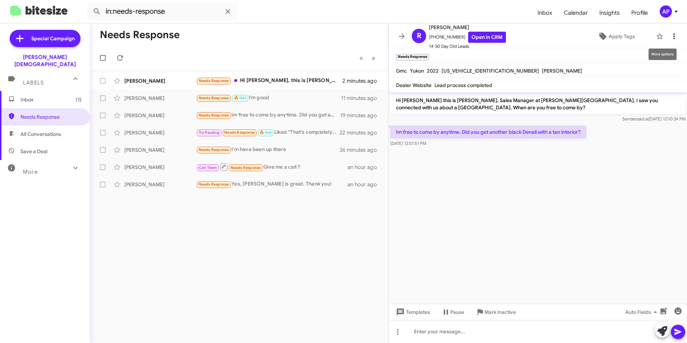
click at [669, 34] on icon at bounding box center [673, 36] width 9 height 9
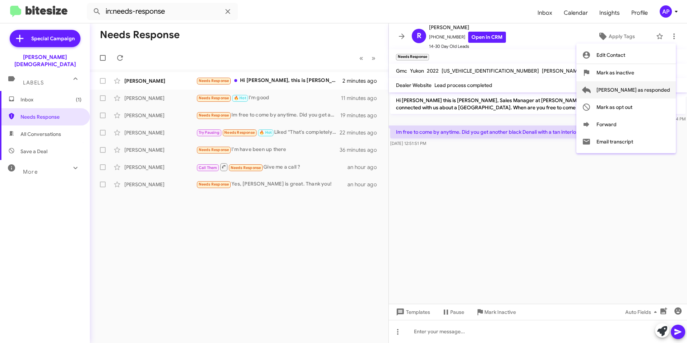
click at [644, 89] on span "Mark as responded" at bounding box center [633, 89] width 74 height 17
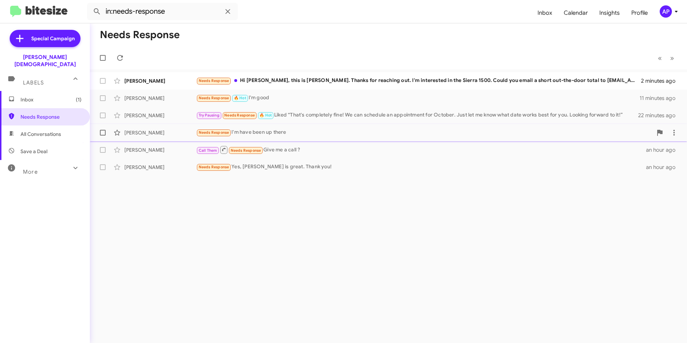
click at [137, 130] on div "Robert Matteson" at bounding box center [160, 132] width 72 height 7
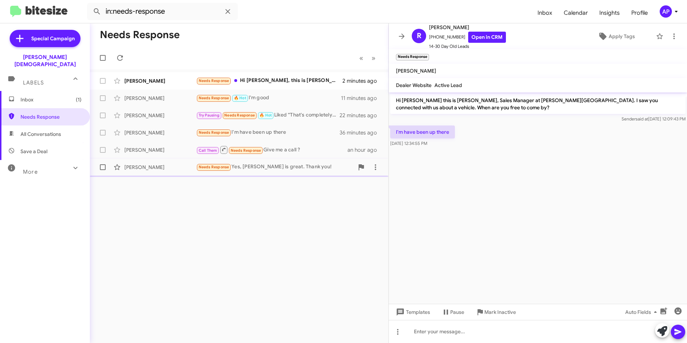
click at [136, 168] on div "[PERSON_NAME]" at bounding box center [160, 166] width 72 height 7
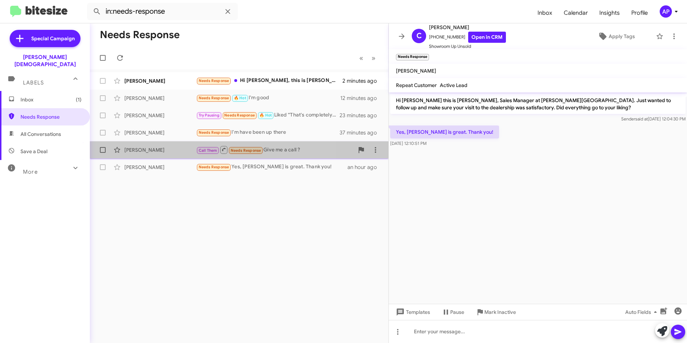
click at [134, 148] on div "[PERSON_NAME]" at bounding box center [160, 149] width 72 height 7
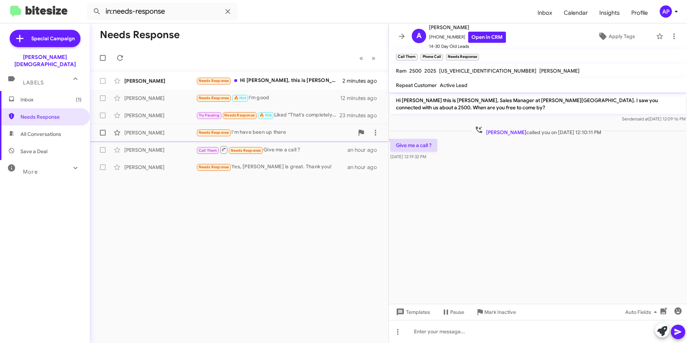
click at [138, 132] on div "[PERSON_NAME]" at bounding box center [160, 132] width 72 height 7
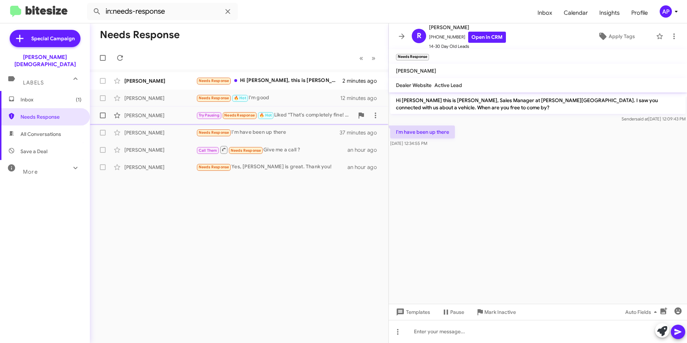
click at [139, 114] on div "[PERSON_NAME]" at bounding box center [160, 115] width 72 height 7
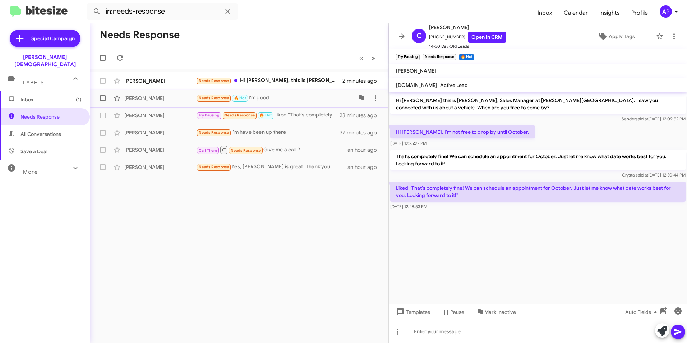
click at [136, 94] on div "William Kirelawich Needs Response 🔥 Hot I'm good 12 minutes ago" at bounding box center [239, 98] width 287 height 14
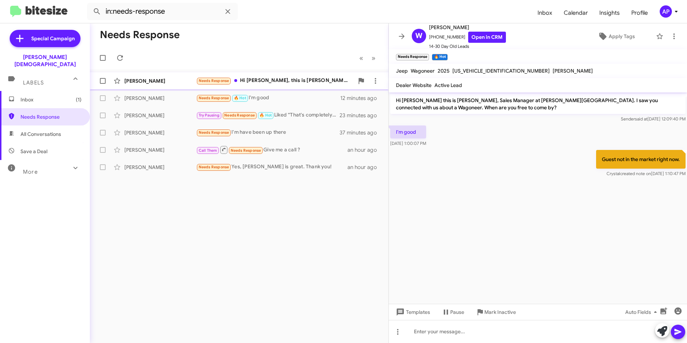
click at [135, 78] on div "Phil Smith" at bounding box center [160, 80] width 72 height 7
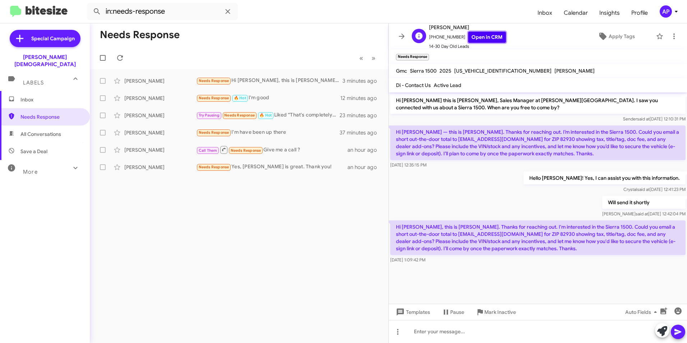
click at [475, 33] on link "Open in CRM" at bounding box center [487, 37] width 38 height 11
click at [132, 78] on div "[PERSON_NAME]" at bounding box center [160, 80] width 72 height 7
click at [140, 82] on div "[PERSON_NAME]" at bounding box center [160, 80] width 72 height 7
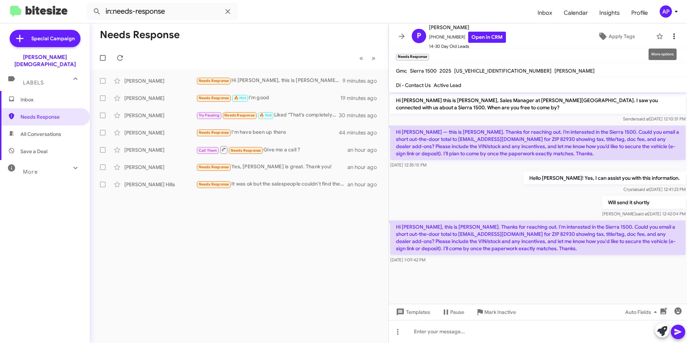
click at [671, 34] on icon at bounding box center [673, 36] width 9 height 9
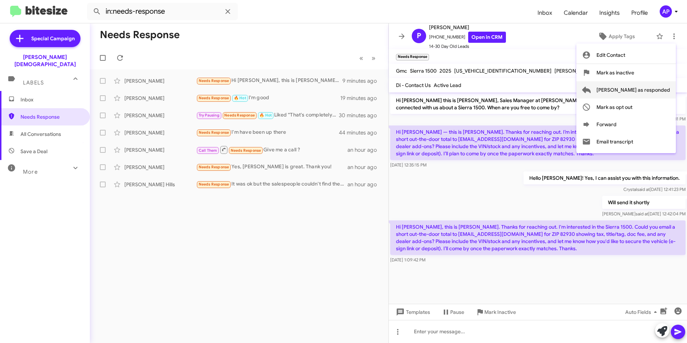
click at [646, 91] on span "Mark as responded" at bounding box center [633, 89] width 74 height 17
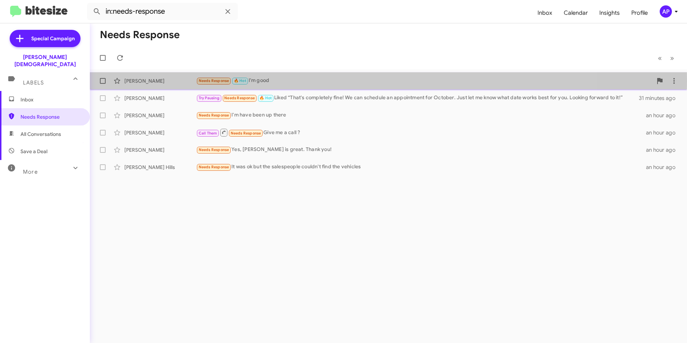
drag, startPoint x: 140, startPoint y: 80, endPoint x: 148, endPoint y: 80, distance: 8.6
click at [140, 80] on div "William Kirelawich" at bounding box center [160, 80] width 72 height 7
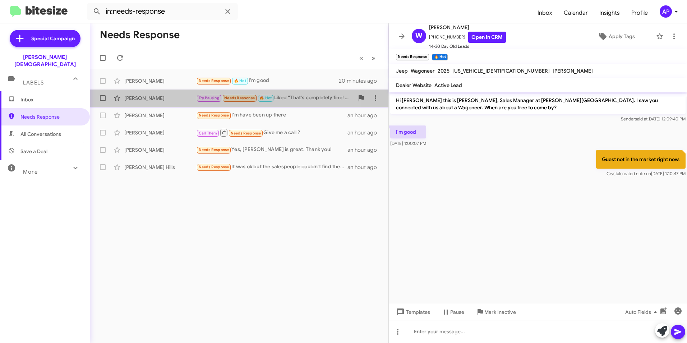
click at [147, 97] on div "[PERSON_NAME]" at bounding box center [160, 97] width 72 height 7
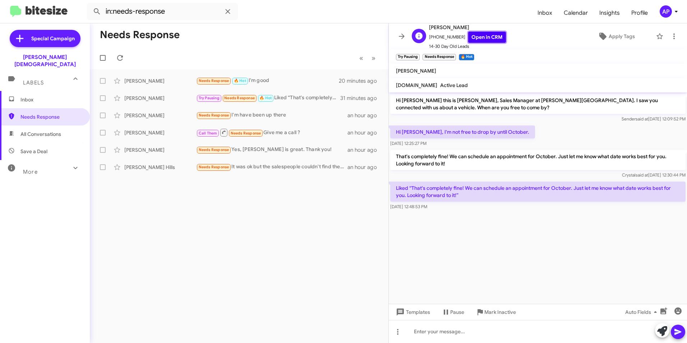
click at [479, 36] on link "Open in CRM" at bounding box center [487, 37] width 38 height 11
click at [136, 113] on div "Robert Matteson" at bounding box center [160, 115] width 72 height 7
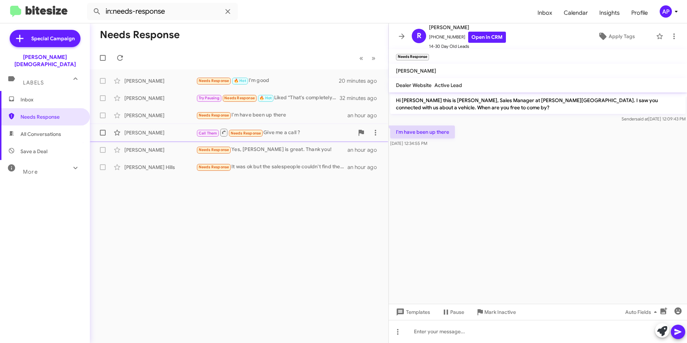
click at [134, 131] on div "[PERSON_NAME]" at bounding box center [160, 132] width 72 height 7
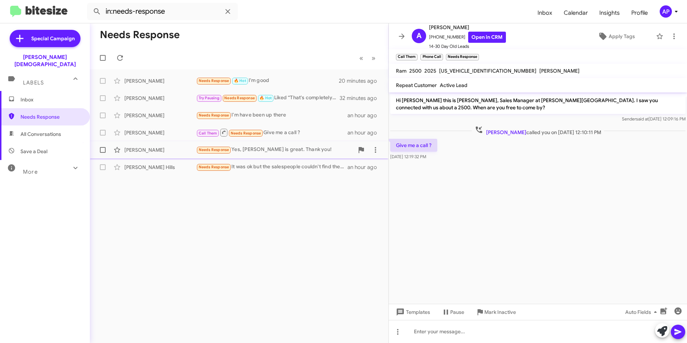
click at [140, 148] on div "Carla Lopez" at bounding box center [160, 149] width 72 height 7
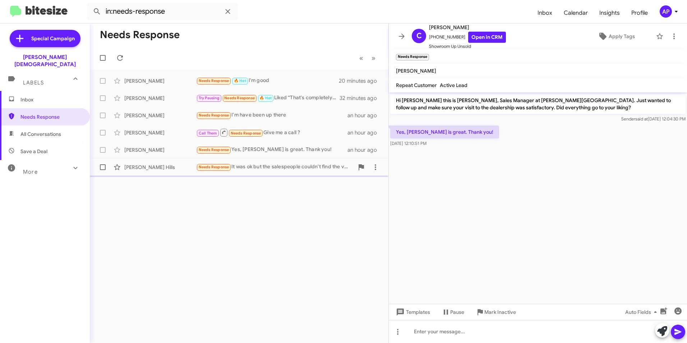
click at [137, 167] on div "[PERSON_NAME] Hills" at bounding box center [160, 166] width 72 height 7
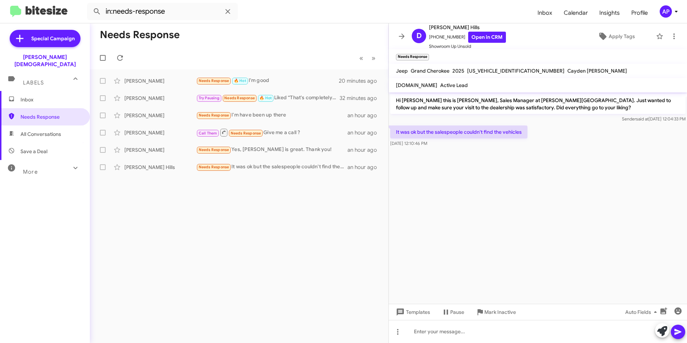
click at [550, 149] on div at bounding box center [538, 150] width 298 height 4
click at [583, 166] on cdk-virtual-scroll-viewport "Hi Donald this is Crystal White, Sales Manager at Ferman Wesley Chapel. Just wa…" at bounding box center [538, 197] width 298 height 211
drag, startPoint x: 209, startPoint y: 238, endPoint x: 213, endPoint y: 233, distance: 6.5
click at [210, 237] on div "Needs Response « Previous » Next William Kirelawich Needs Response 🔥 Hot I'm go…" at bounding box center [239, 182] width 298 height 319
click at [566, 211] on cdk-virtual-scroll-viewport "Hi Donald this is Crystal White, Sales Manager at Ferman Wesley Chapel. Just wa…" at bounding box center [538, 197] width 298 height 211
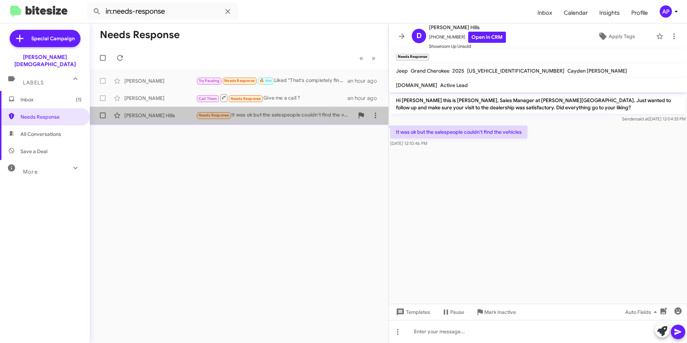
click at [129, 116] on div "[PERSON_NAME] Hills" at bounding box center [160, 115] width 72 height 7
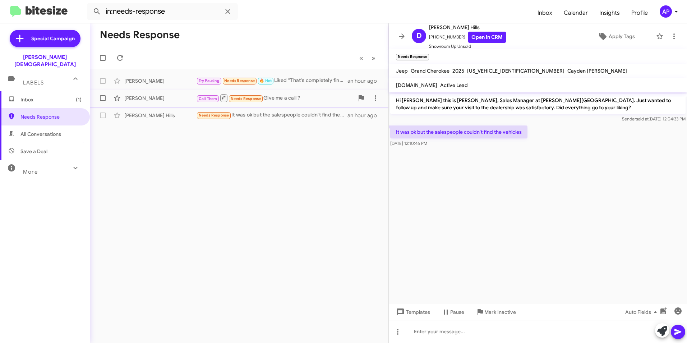
click at [138, 97] on div "[PERSON_NAME]" at bounding box center [160, 97] width 72 height 7
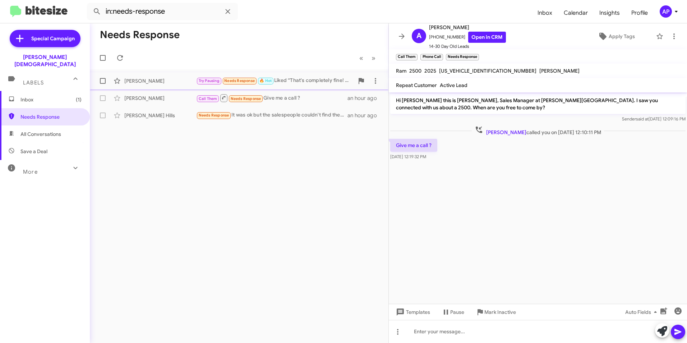
click at [146, 77] on div "Courtney Bianchi Try Pausing Needs Response 🔥 Hot Liked “That's completely fine…" at bounding box center [239, 81] width 287 height 14
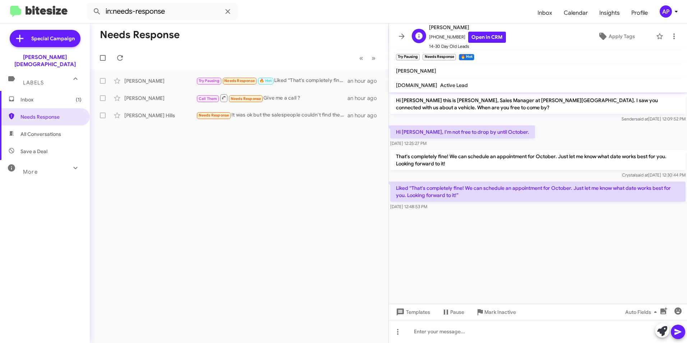
click at [482, 31] on span "[PERSON_NAME]" at bounding box center [467, 27] width 77 height 9
click at [478, 36] on link "Open in CRM" at bounding box center [487, 37] width 38 height 11
